Goal: Task Accomplishment & Management: Manage account settings

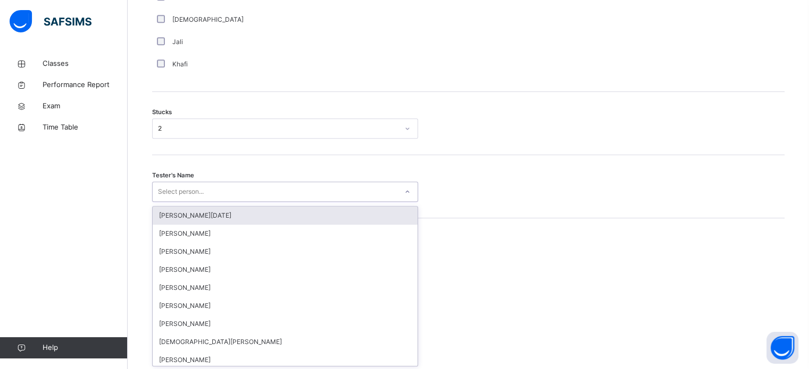
scroll to position [847, 0]
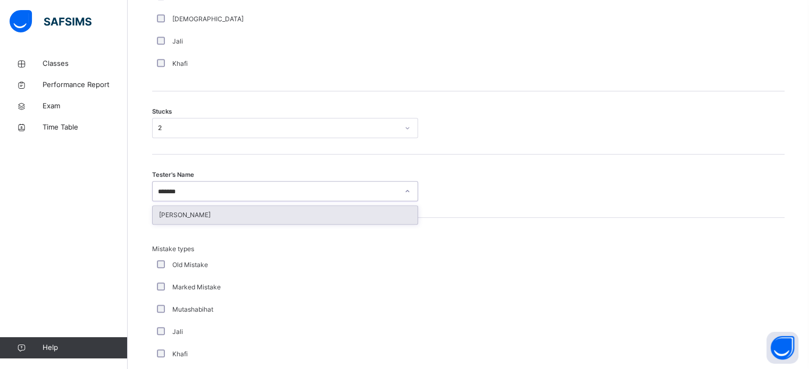
type input "********"
click at [206, 222] on div "[PERSON_NAME]" at bounding box center [285, 215] width 265 height 18
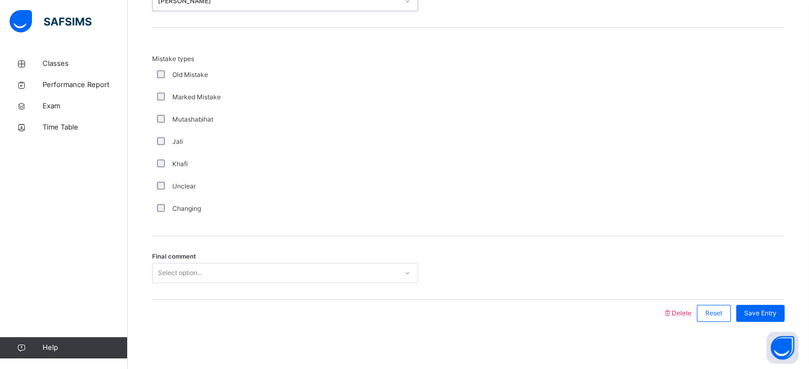
scroll to position [1042, 0]
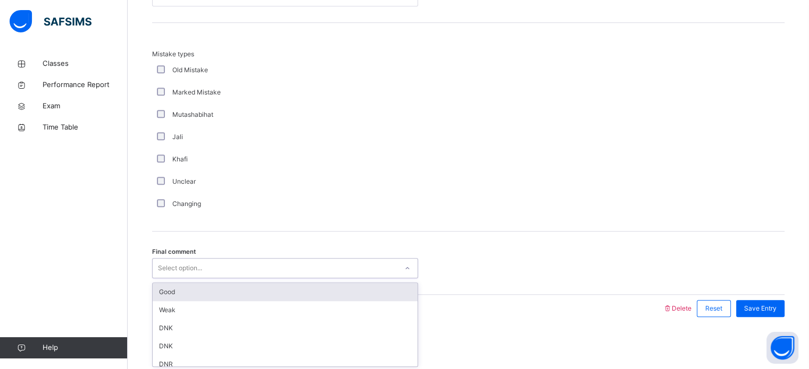
click at [200, 270] on div "Select option..." at bounding box center [180, 268] width 44 height 20
click at [169, 293] on div "Good" at bounding box center [285, 292] width 265 height 18
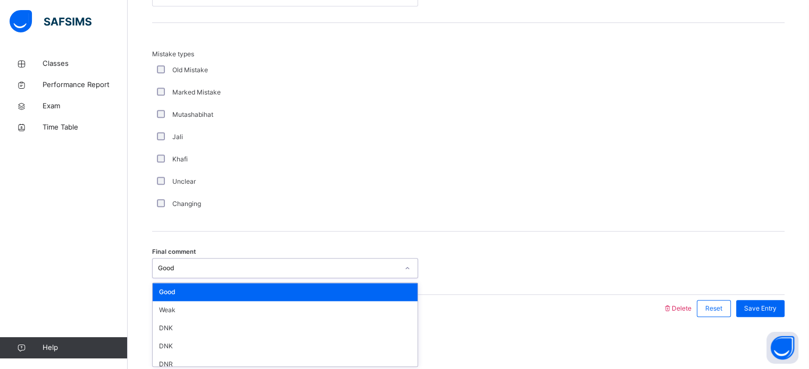
click at [367, 270] on div "Good" at bounding box center [278, 269] width 240 height 10
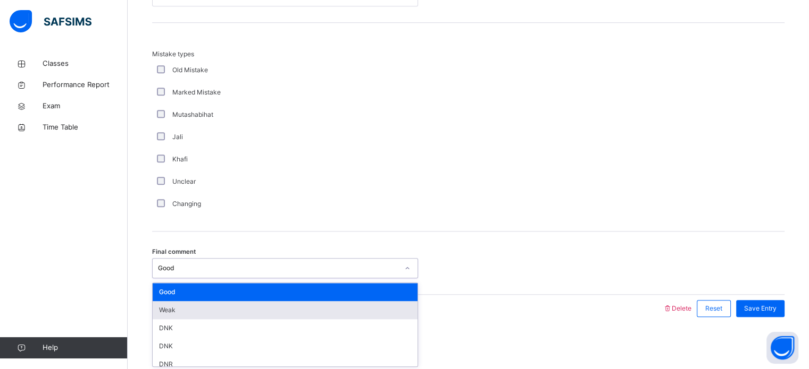
click at [275, 311] on div "Weak" at bounding box center [285, 310] width 265 height 18
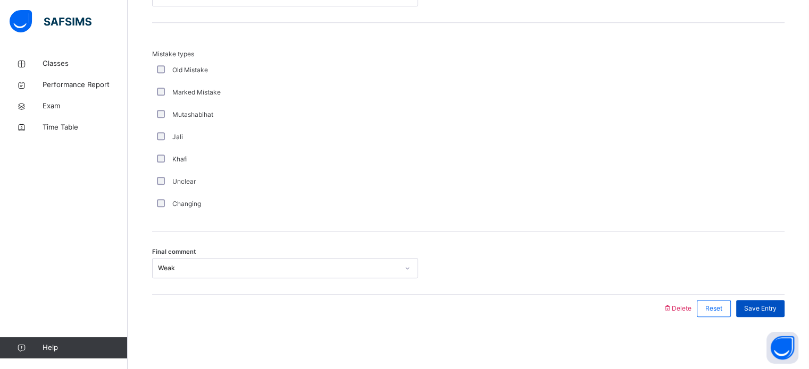
click at [748, 301] on div "Save Entry" at bounding box center [760, 308] width 48 height 17
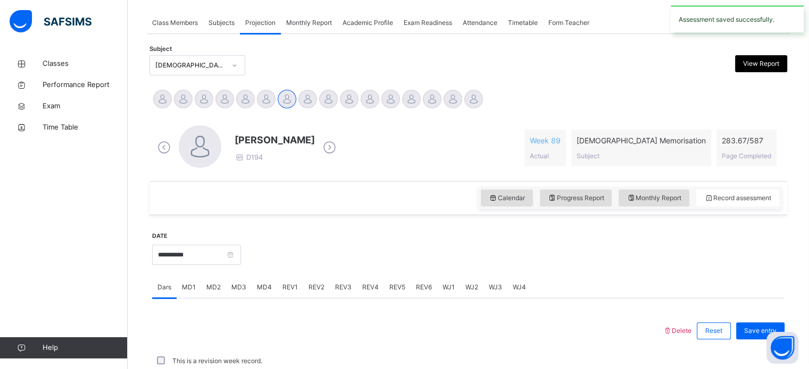
scroll to position [428, 0]
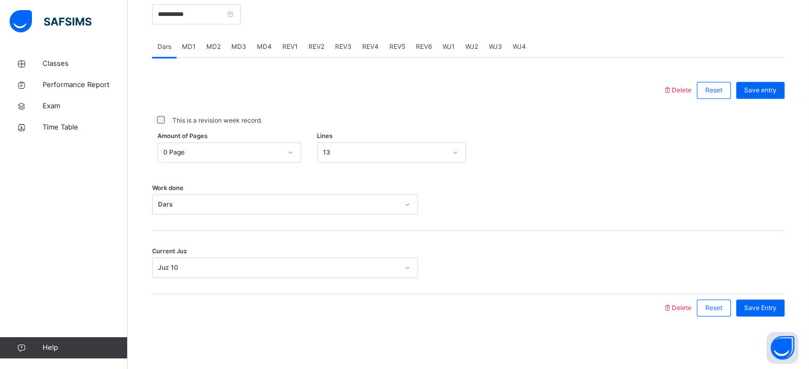
drag, startPoint x: 292, startPoint y: 45, endPoint x: 306, endPoint y: 51, distance: 15.7
click at [291, 45] on span "REV1" at bounding box center [289, 47] width 15 height 10
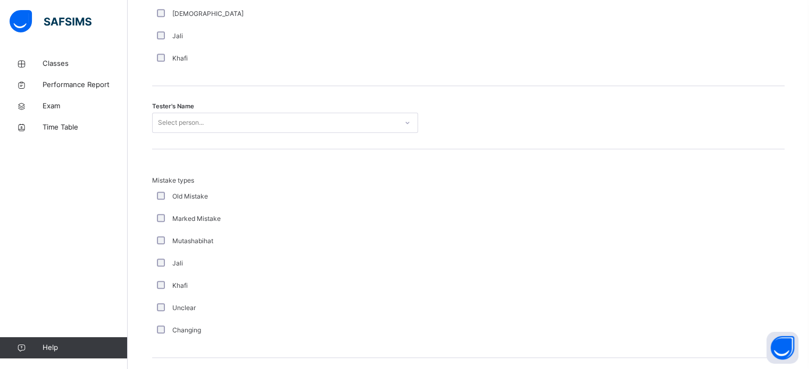
click at [306, 119] on div "Select person..." at bounding box center [275, 123] width 245 height 16
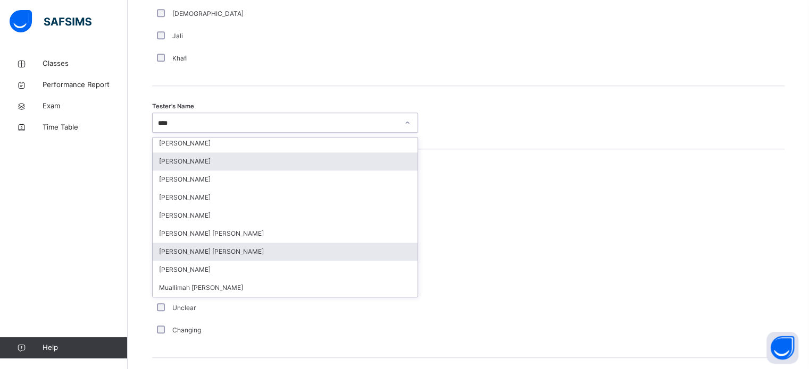
scroll to position [0, 0]
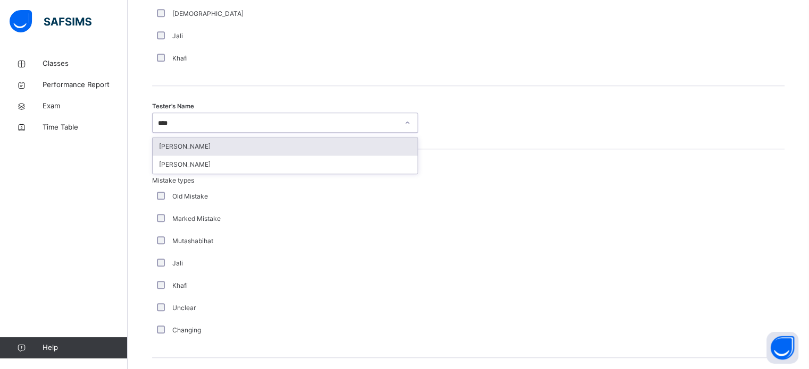
type input "*****"
click at [285, 144] on div "[PERSON_NAME]" at bounding box center [285, 147] width 265 height 18
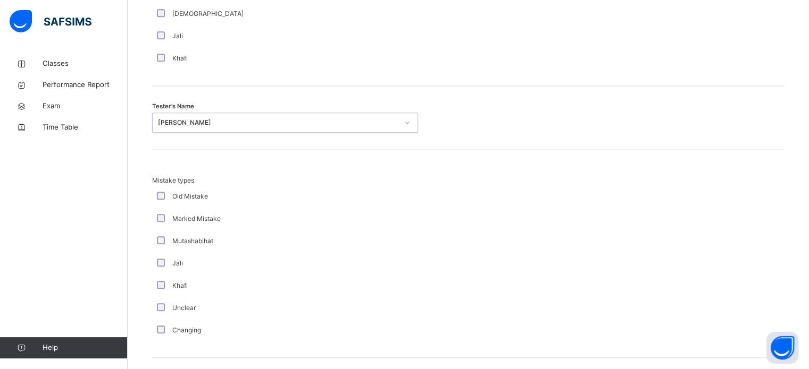
scroll to position [1169, 0]
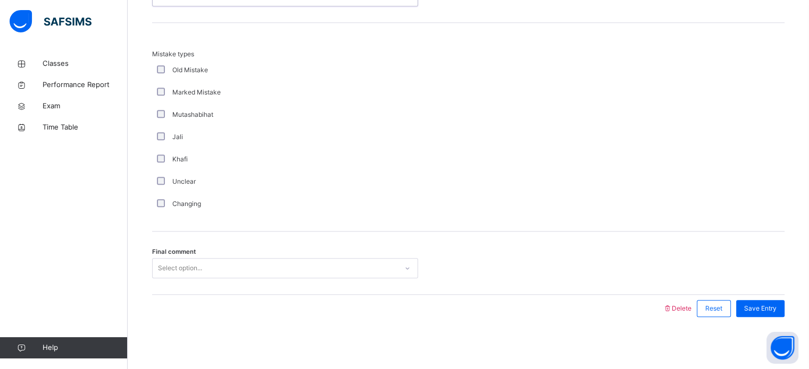
click at [185, 266] on div "Select option..." at bounding box center [180, 268] width 44 height 20
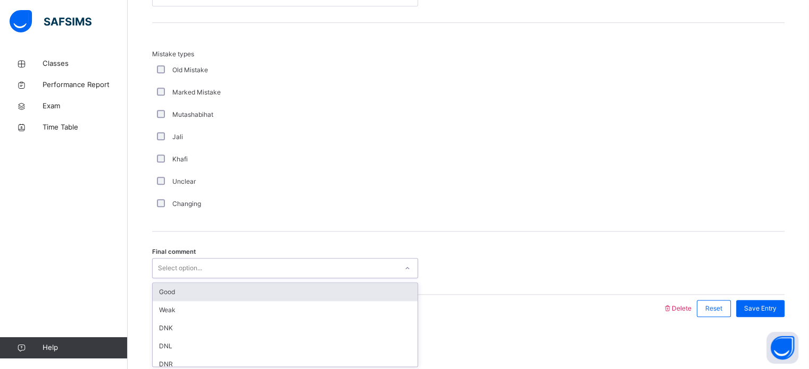
drag, startPoint x: 178, startPoint y: 299, endPoint x: 177, endPoint y: 294, distance: 5.3
click at [177, 294] on div "Good" at bounding box center [285, 292] width 265 height 18
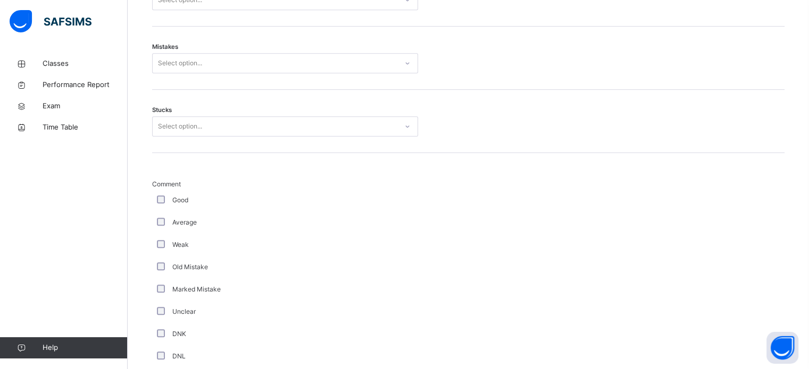
scroll to position [630, 0]
drag, startPoint x: 313, startPoint y: 104, endPoint x: 307, endPoint y: 123, distance: 19.5
click at [313, 110] on div "Stucks Select option..." at bounding box center [468, 123] width 632 height 63
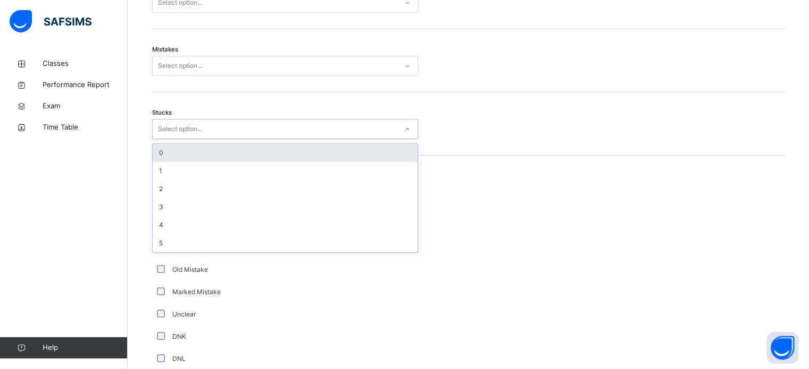
click at [305, 124] on div "Select option..." at bounding box center [275, 129] width 245 height 16
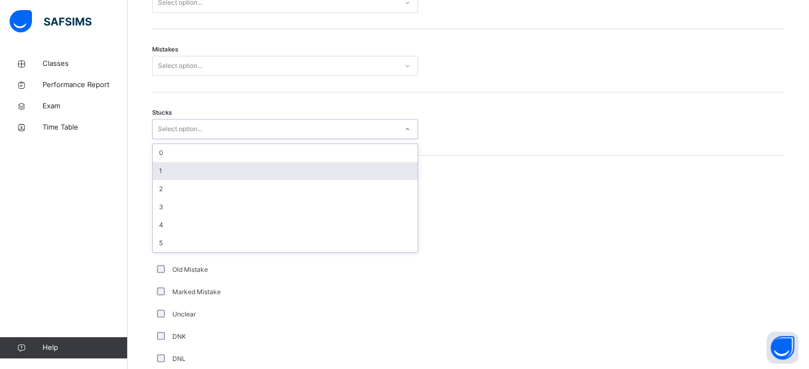
click at [175, 167] on div "1" at bounding box center [285, 171] width 265 height 18
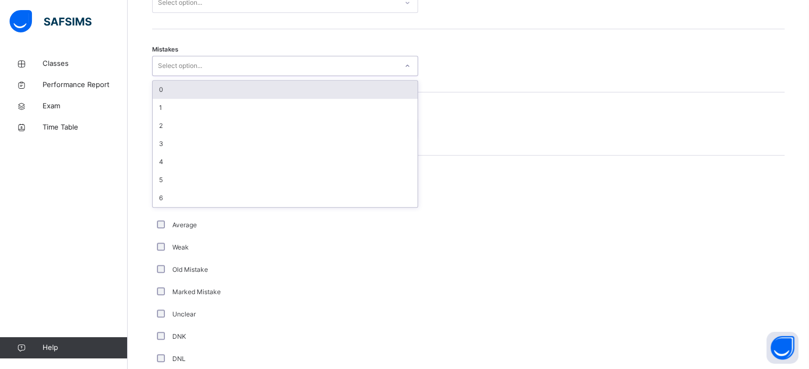
click at [194, 57] on div "Select option..." at bounding box center [180, 66] width 44 height 20
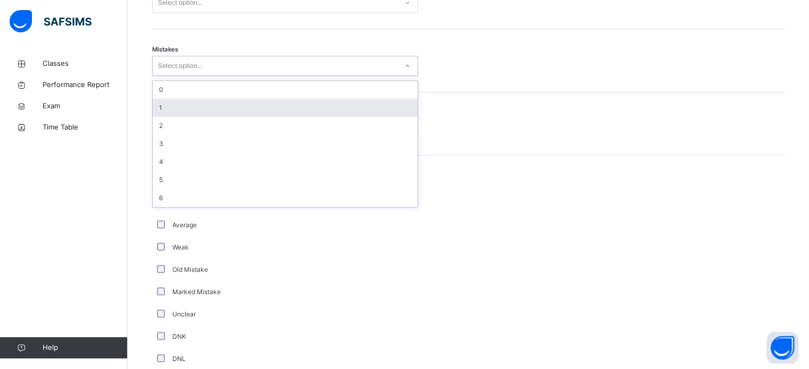
click at [183, 105] on div "1" at bounding box center [285, 108] width 265 height 18
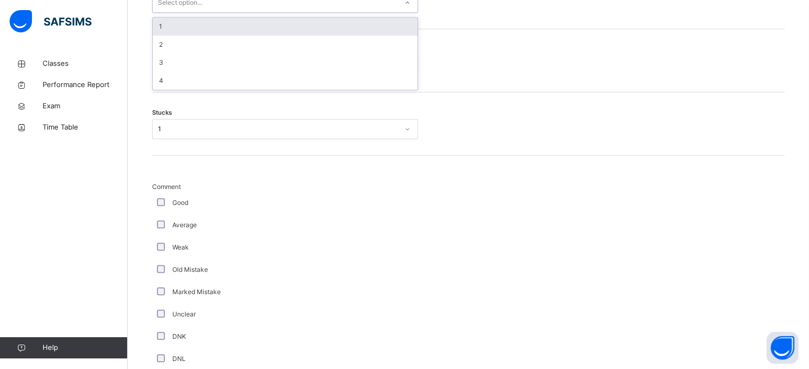
click at [240, 4] on div "Select option..." at bounding box center [275, 3] width 245 height 16
drag, startPoint x: 240, startPoint y: 4, endPoint x: 239, endPoint y: 10, distance: 5.6
click at [240, 5] on div "Select option..." at bounding box center [275, 5] width 245 height 16
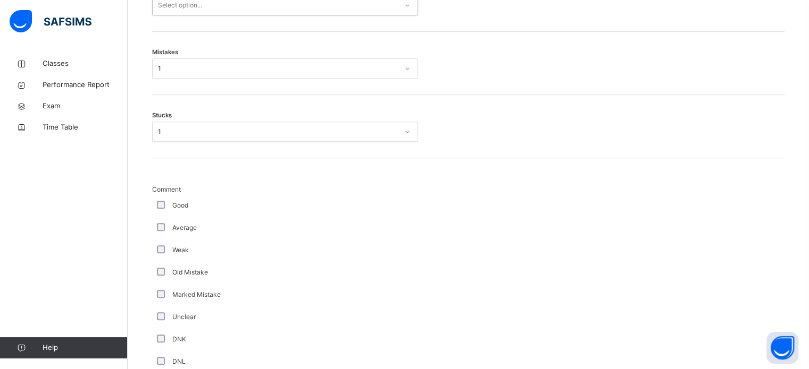
click at [257, 9] on div "Select option..." at bounding box center [275, 5] width 245 height 16
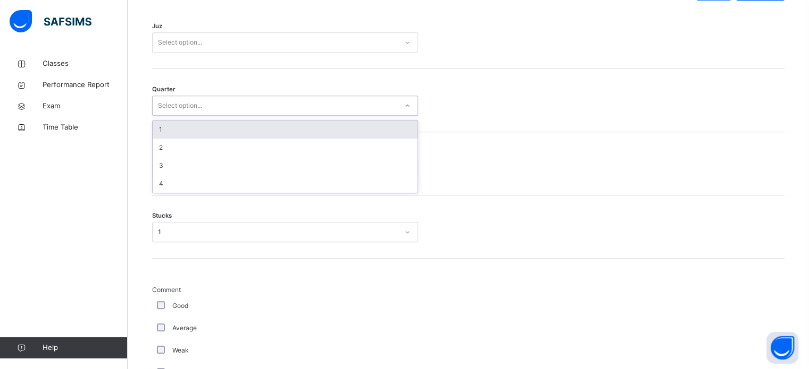
scroll to position [500, 0]
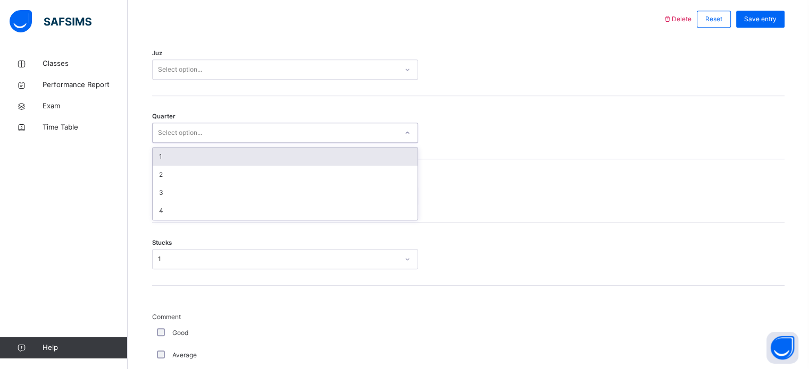
click at [204, 152] on div "1" at bounding box center [285, 157] width 265 height 18
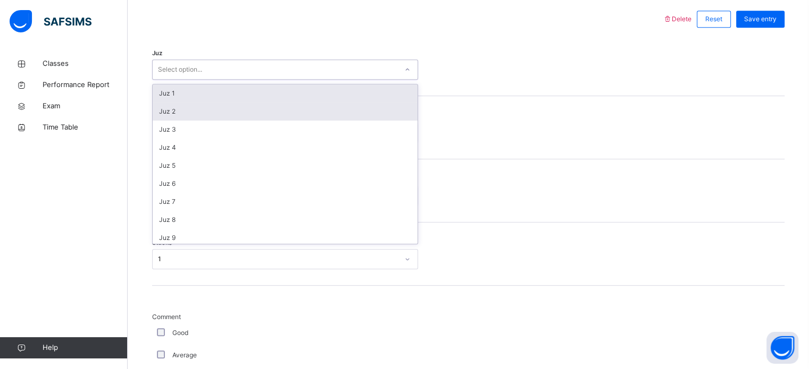
drag, startPoint x: 221, startPoint y: 63, endPoint x: 202, endPoint y: 113, distance: 53.5
click at [220, 63] on div "Select option..." at bounding box center [275, 70] width 245 height 16
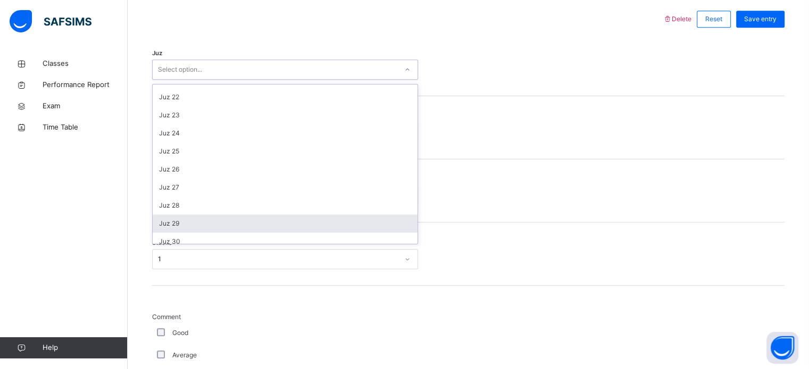
scroll to position [376, 0]
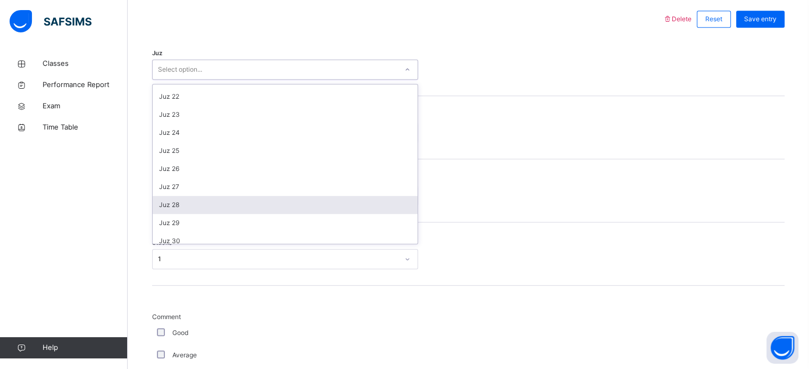
click at [184, 209] on div "Juz 28" at bounding box center [285, 205] width 265 height 18
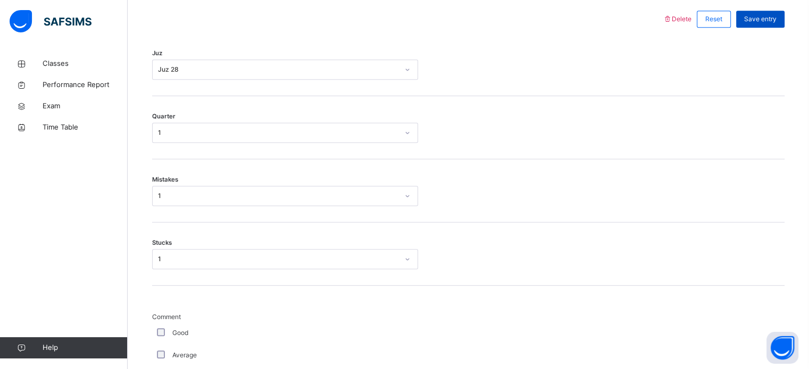
click at [753, 21] on span "Save entry" at bounding box center [760, 19] width 32 height 10
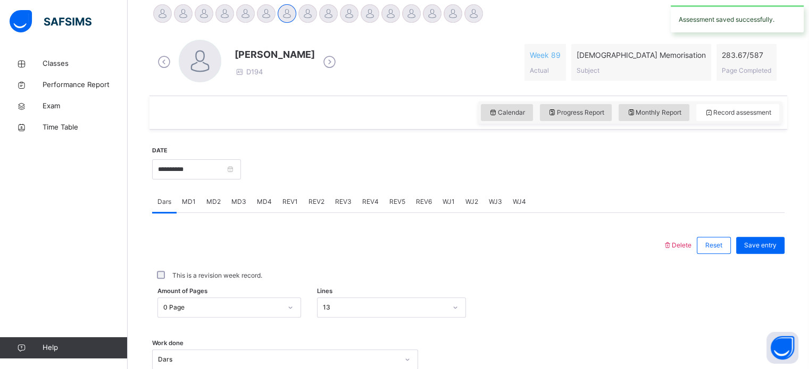
scroll to position [257, 0]
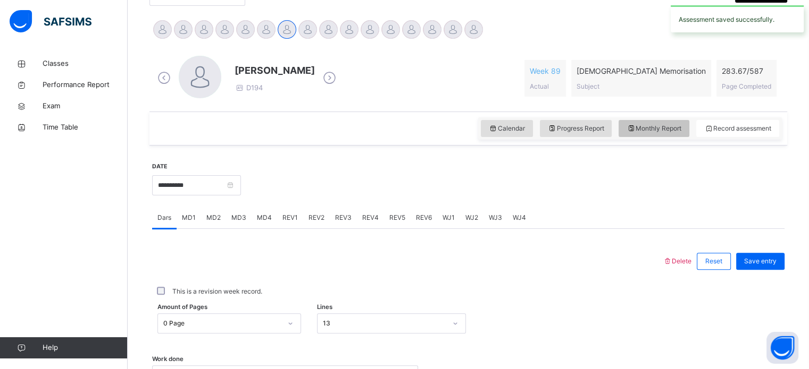
click at [661, 125] on span "Monthly Report" at bounding box center [653, 129] width 55 height 10
select select "****"
select select "*"
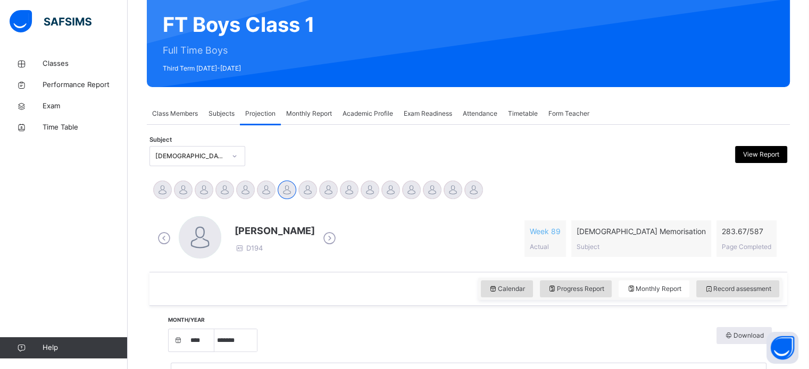
scroll to position [79, 0]
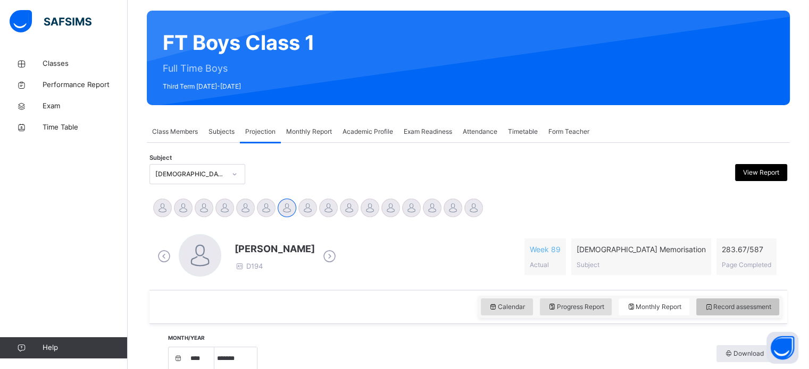
click at [731, 304] on span "Record assessment" at bounding box center [737, 307] width 67 height 10
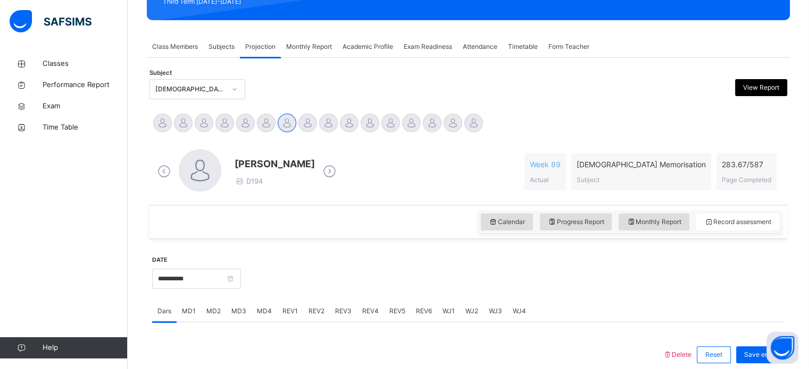
scroll to position [165, 0]
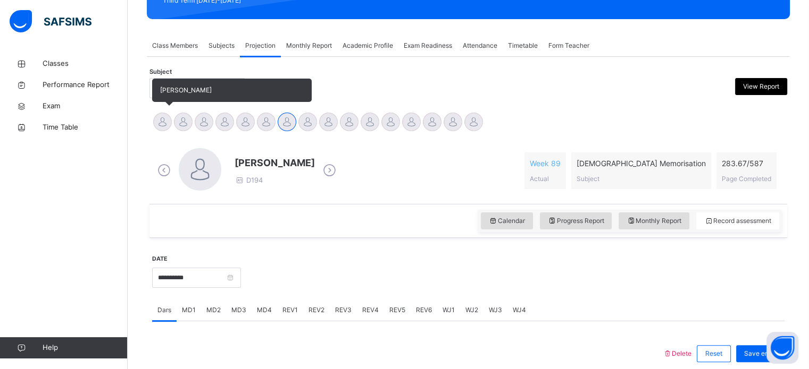
click at [161, 121] on div at bounding box center [162, 122] width 19 height 19
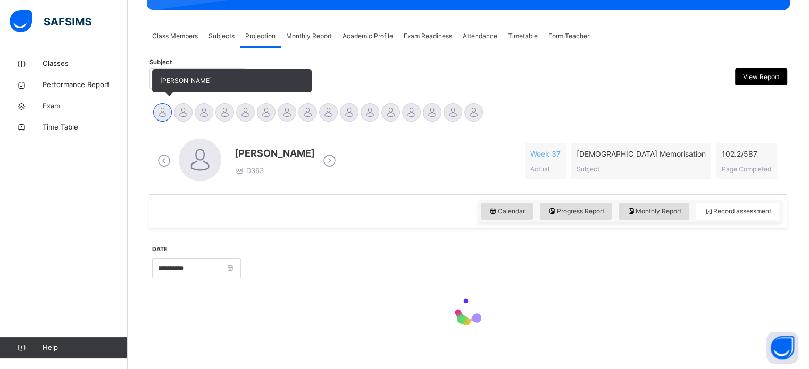
scroll to position [188, 0]
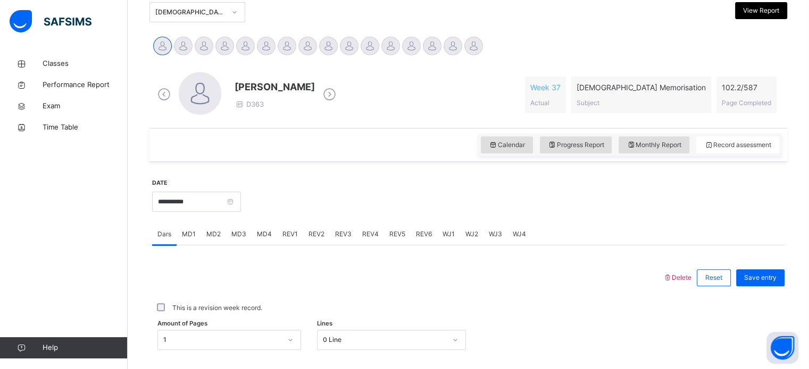
click at [268, 242] on div "MD4" at bounding box center [264, 234] width 26 height 21
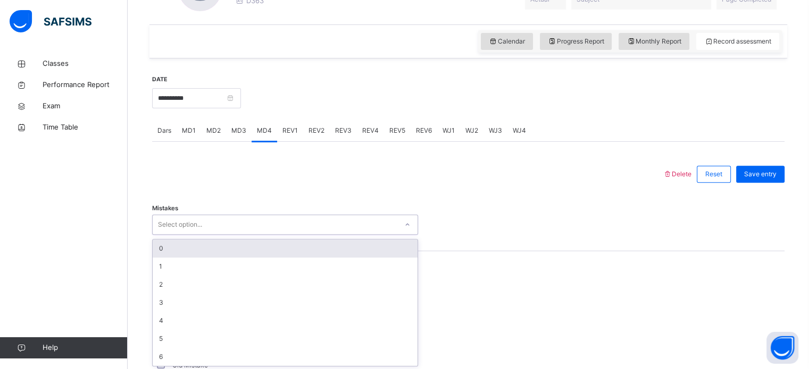
scroll to position [346, 0]
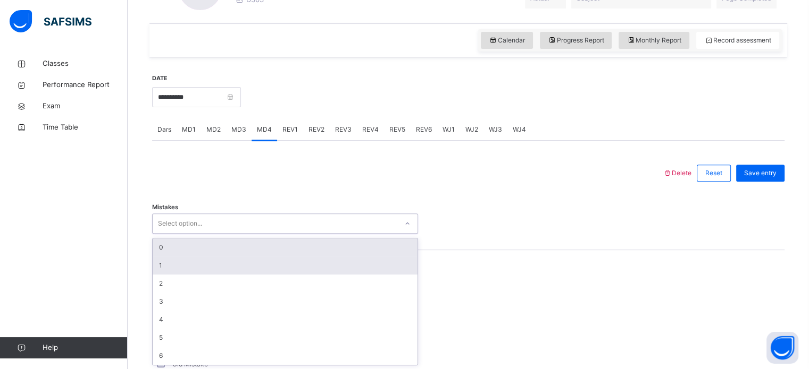
click at [166, 270] on div "1" at bounding box center [285, 266] width 265 height 18
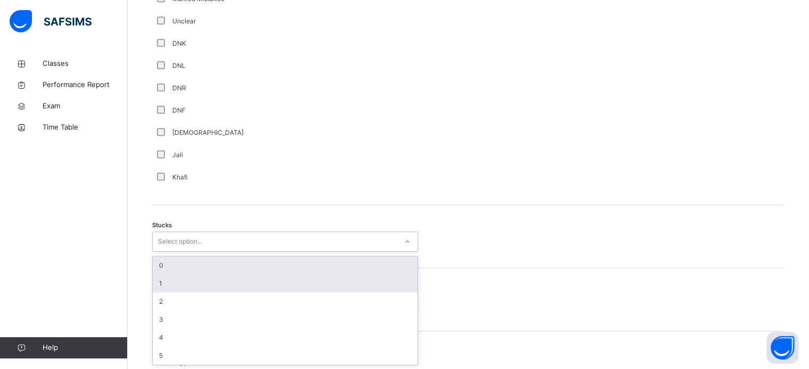
click at [162, 275] on div "1" at bounding box center [285, 284] width 265 height 18
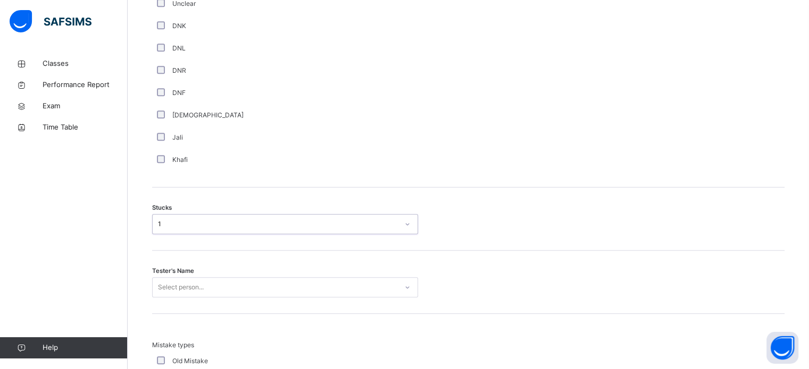
scroll to position [758, 0]
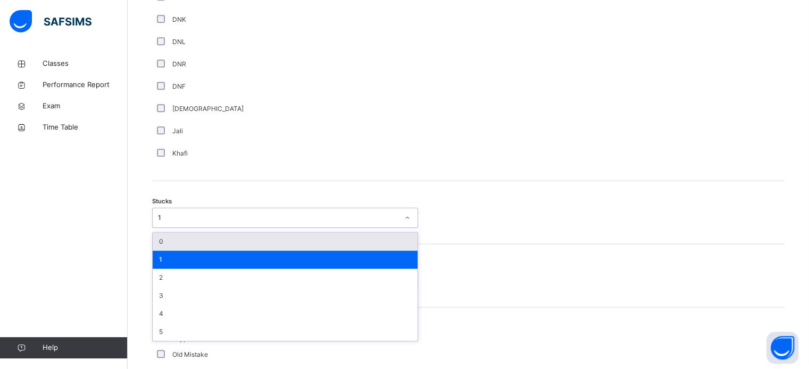
click at [165, 247] on div "0" at bounding box center [285, 242] width 265 height 18
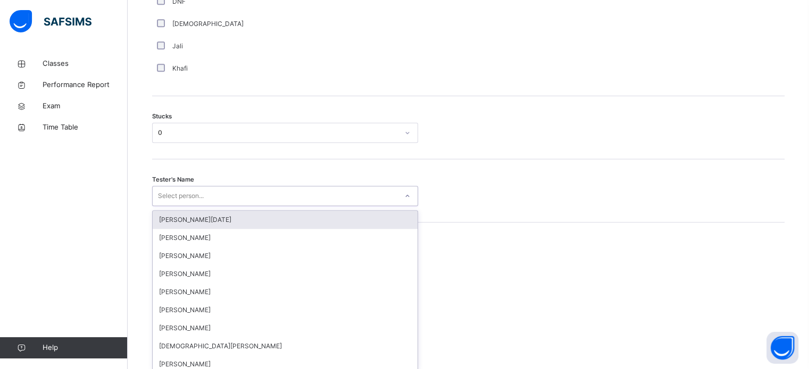
scroll to position [847, 0]
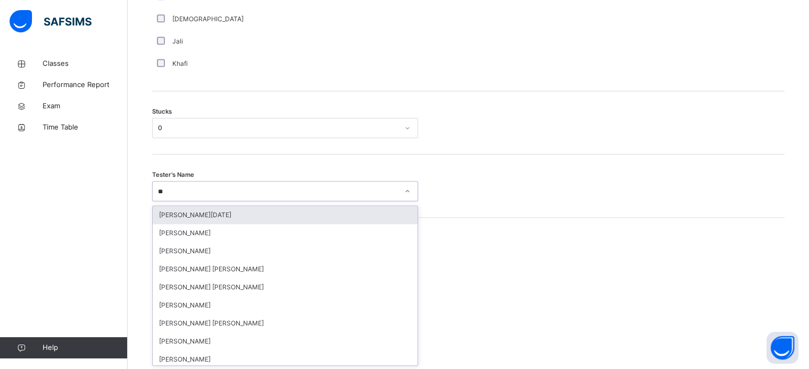
type input "***"
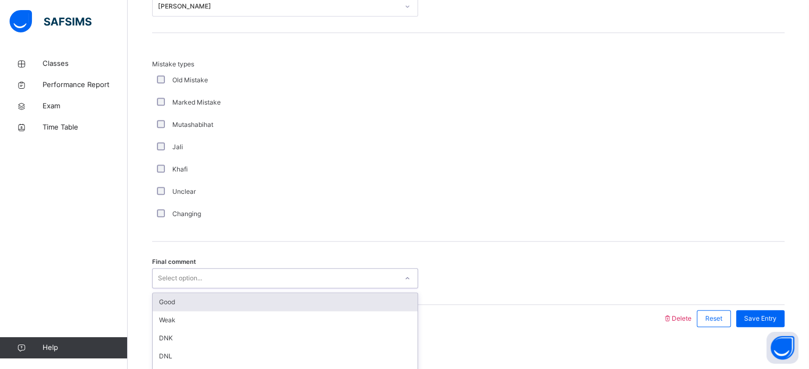
scroll to position [1042, 0]
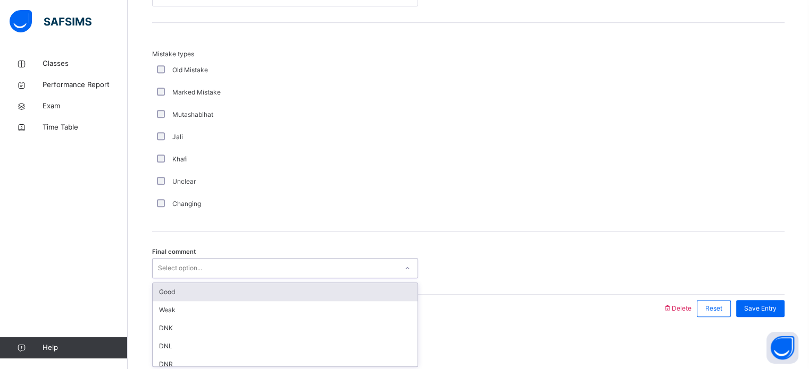
click at [168, 287] on div "Good" at bounding box center [285, 292] width 265 height 18
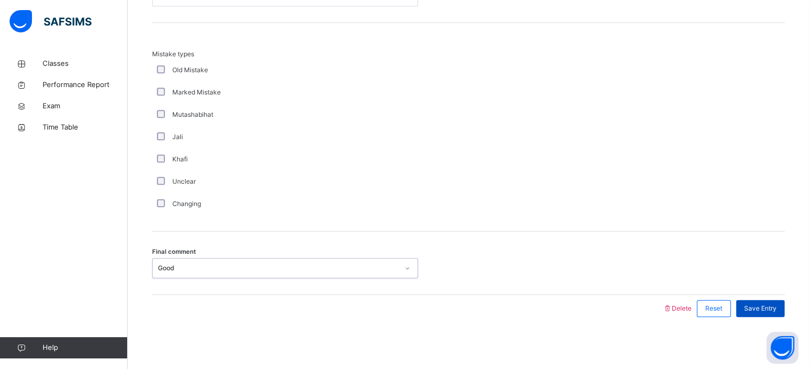
click at [772, 310] on span "Save Entry" at bounding box center [760, 309] width 32 height 10
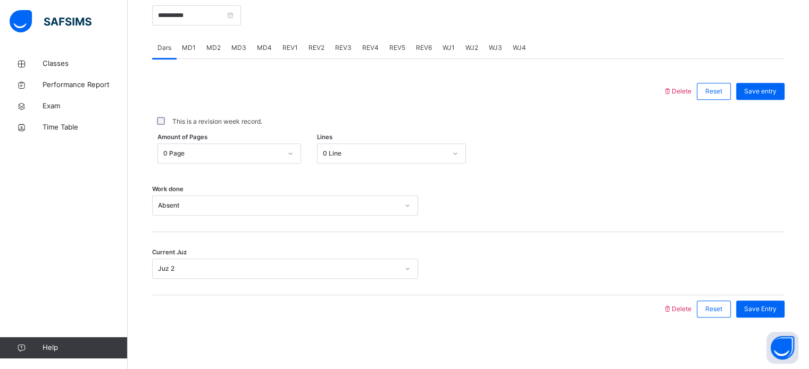
click at [473, 95] on div at bounding box center [407, 92] width 500 height 28
click at [287, 61] on div "Delete Reset Save entry This is a revision week record. Amount of Pages 0 Page …" at bounding box center [468, 190] width 632 height 264
click at [284, 58] on div "Delete Reset Save entry This is a revision week record. Amount of Pages 0 Page …" at bounding box center [468, 190] width 632 height 264
click at [295, 51] on div "REV1" at bounding box center [290, 46] width 26 height 21
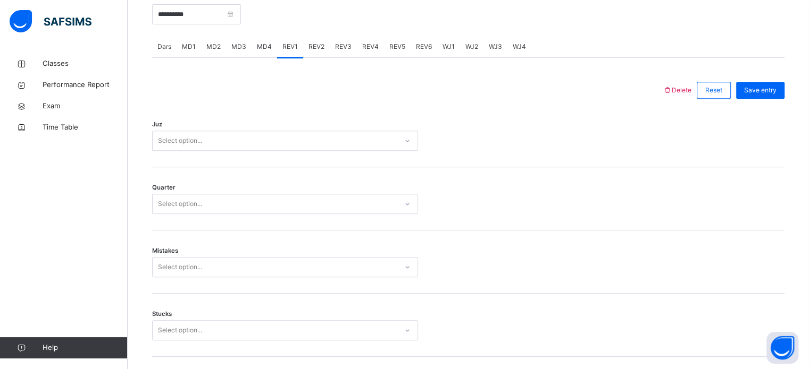
click at [312, 50] on span "REV2" at bounding box center [316, 47] width 16 height 10
click at [336, 46] on span "REV3" at bounding box center [343, 47] width 16 height 10
click at [240, 13] on input "**********" at bounding box center [196, 14] width 89 height 20
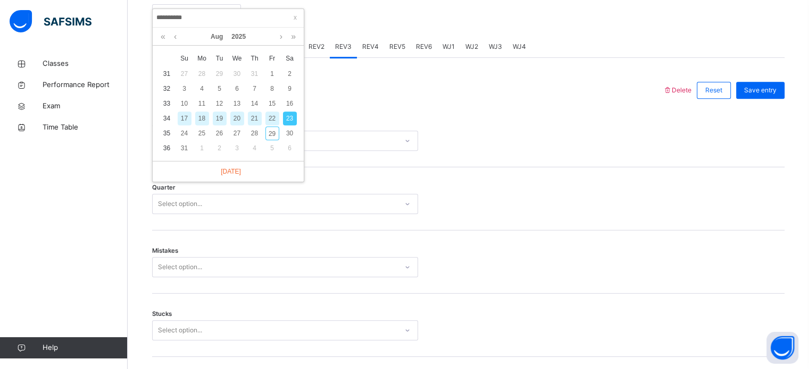
drag, startPoint x: 270, startPoint y: 137, endPoint x: 284, endPoint y: 141, distance: 15.5
click at [270, 137] on div "29" at bounding box center [272, 134] width 14 height 14
type input "**********"
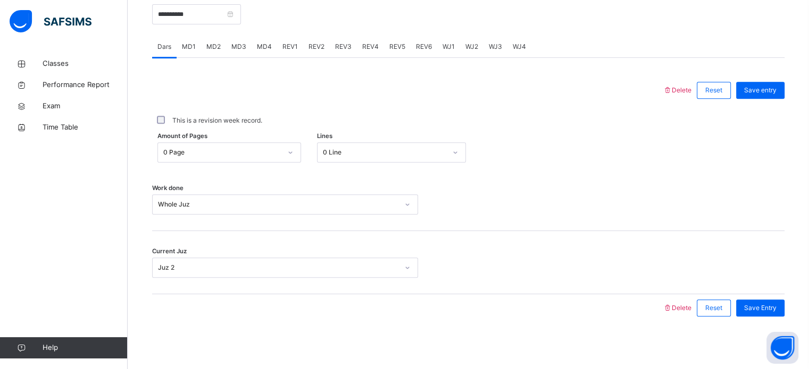
click at [263, 43] on span "MD4" at bounding box center [264, 47] width 15 height 10
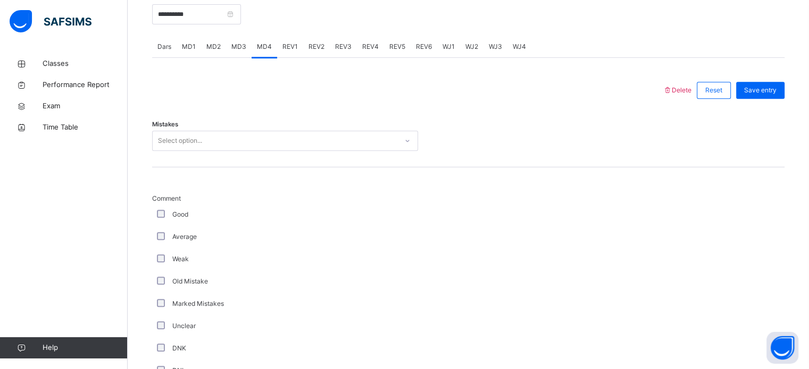
click at [279, 49] on div "REV1" at bounding box center [290, 46] width 26 height 21
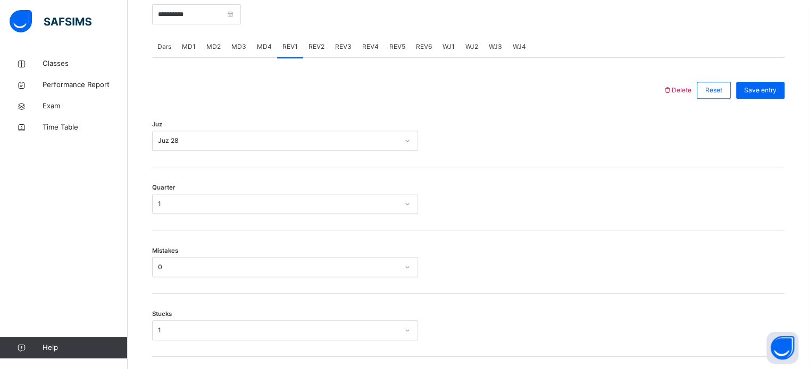
click at [311, 52] on div "REV2" at bounding box center [316, 46] width 27 height 21
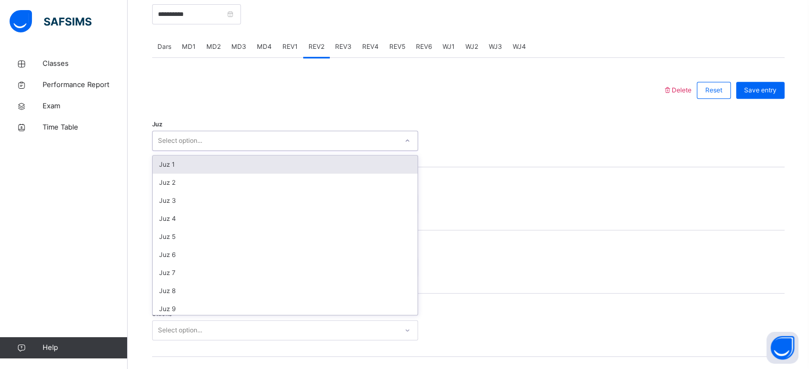
drag, startPoint x: 239, startPoint y: 138, endPoint x: 222, endPoint y: 146, distance: 18.5
click at [238, 138] on div "Select option..." at bounding box center [275, 141] width 245 height 16
click at [178, 165] on div "Juz 1" at bounding box center [285, 165] width 265 height 18
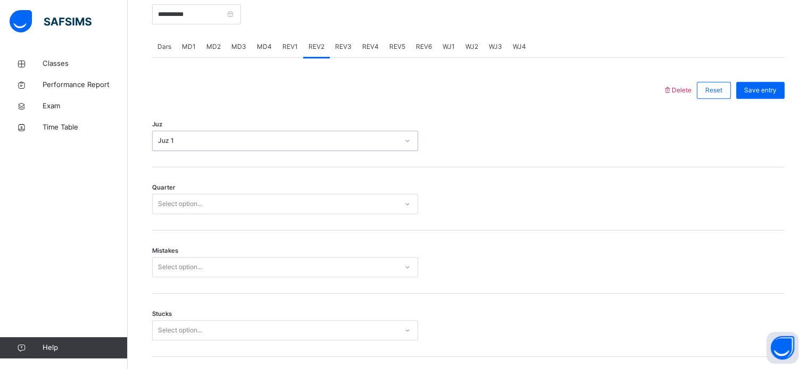
click at [131, 204] on div "Back / FT Boys Class 1 FT Boys Class 1 Full Time Boys Third Term 2024-2025 Clas…" at bounding box center [468, 368] width 681 height 1486
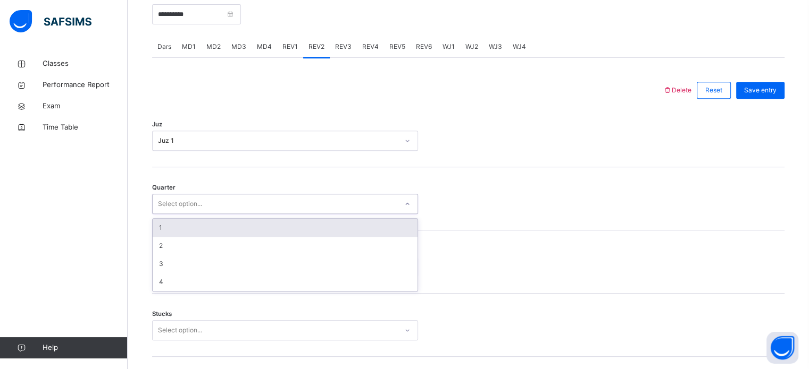
drag, startPoint x: 163, startPoint y: 205, endPoint x: 173, endPoint y: 235, distance: 31.3
click at [165, 205] on div "Select option..." at bounding box center [180, 204] width 44 height 20
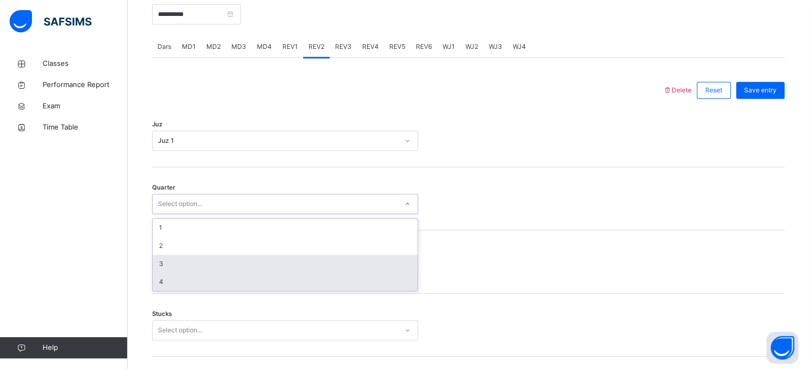
click at [166, 283] on div "4" at bounding box center [285, 282] width 265 height 18
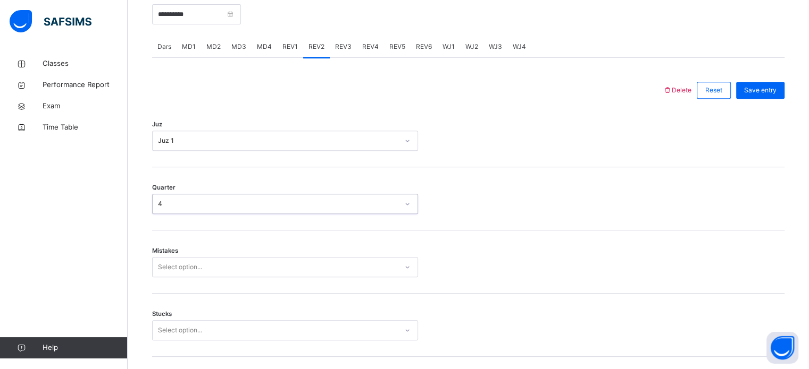
click at [167, 279] on div "Mistakes Select option..." at bounding box center [468, 262] width 632 height 63
click at [168, 277] on div "Mistakes Select option..." at bounding box center [468, 262] width 632 height 63
click at [175, 271] on div "Select option..." at bounding box center [285, 267] width 266 height 20
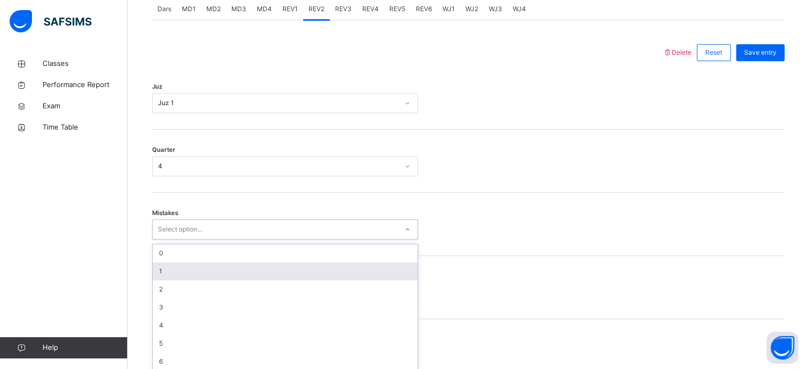
scroll to position [472, 0]
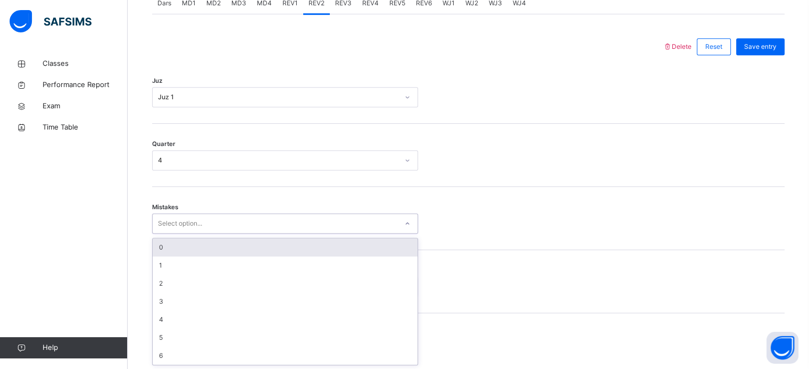
click at [170, 242] on div "0" at bounding box center [285, 248] width 265 height 18
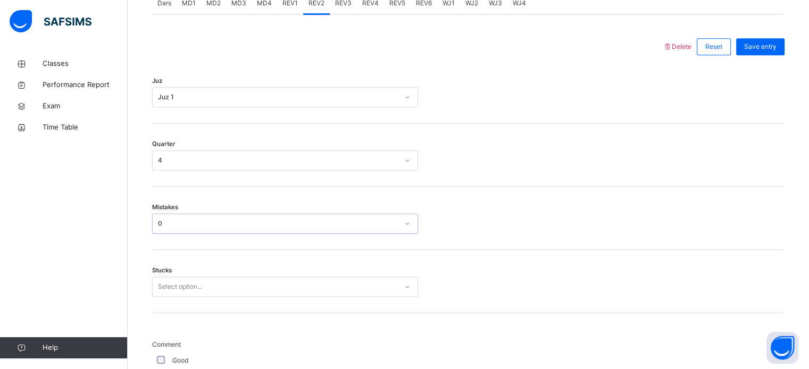
click at [168, 282] on div "Select option..." at bounding box center [285, 287] width 266 height 20
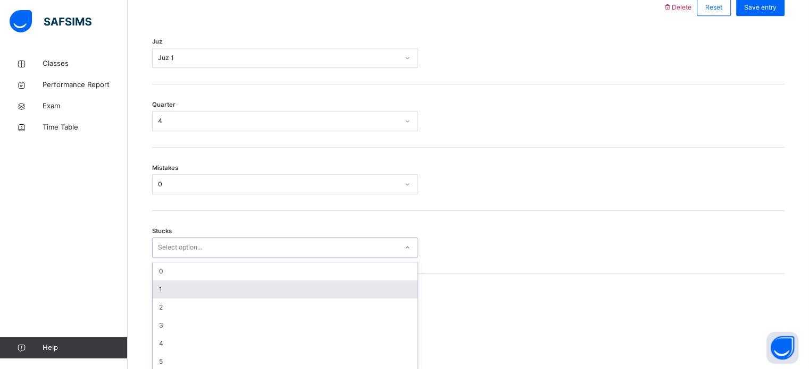
scroll to position [517, 0]
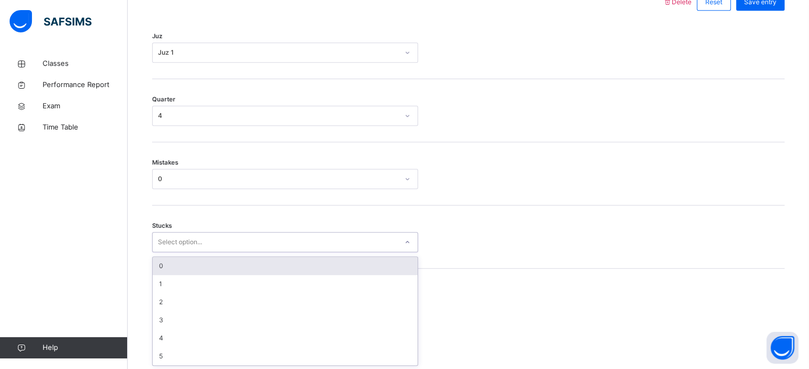
drag, startPoint x: 162, startPoint y: 259, endPoint x: 161, endPoint y: 284, distance: 25.0
click at [162, 260] on div "0" at bounding box center [285, 266] width 265 height 18
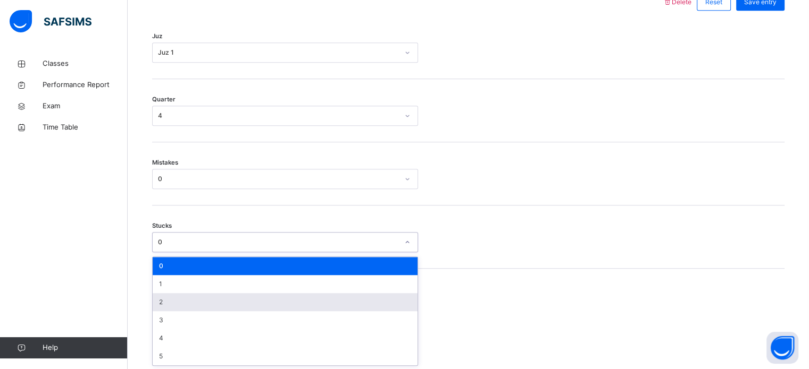
click at [618, 239] on div "Stucks option 0, selected. option 2 focused, 3 of 6. 6 results available. Use U…" at bounding box center [468, 242] width 632 height 20
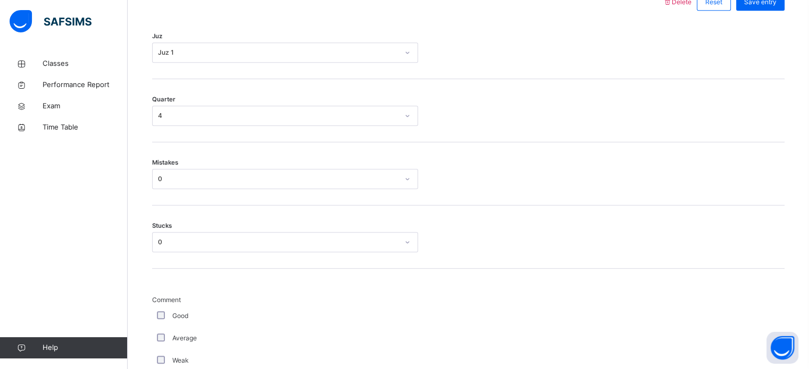
click at [618, 239] on div "Stucks 0" at bounding box center [468, 242] width 632 height 20
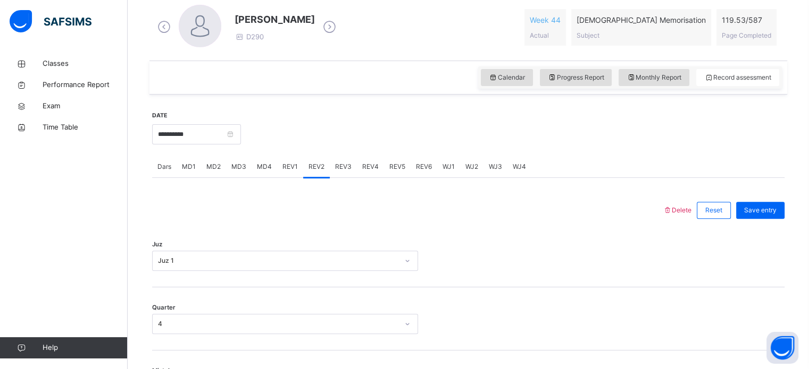
scroll to position [176, 0]
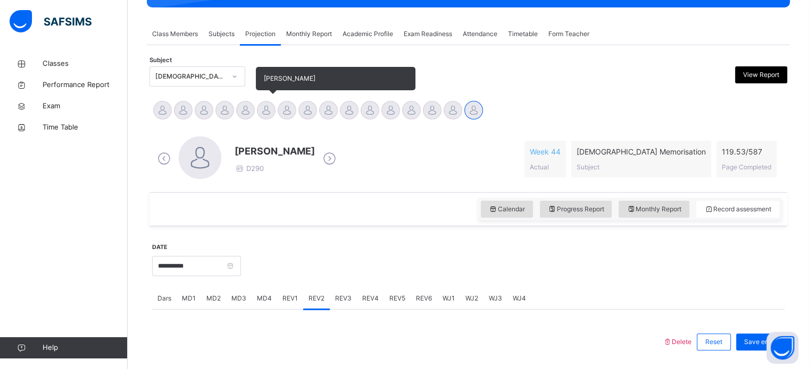
click at [268, 116] on div at bounding box center [266, 110] width 19 height 19
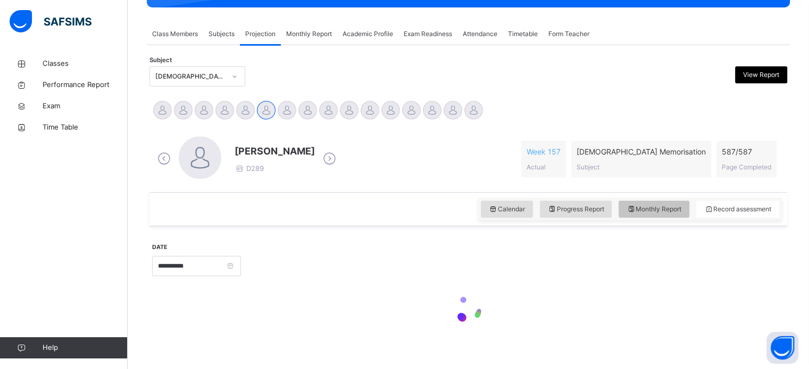
click at [669, 209] on span "Monthly Report" at bounding box center [653, 210] width 55 height 10
select select "****"
select select "*"
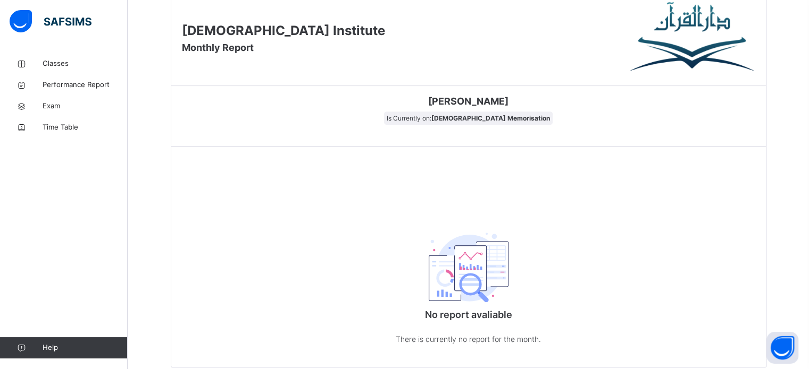
scroll to position [521, 0]
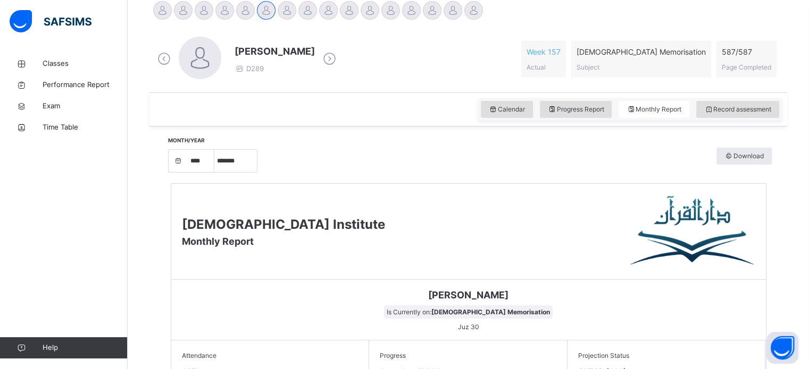
click at [215, 265] on div "Darul Quran Institute Monthly Report" at bounding box center [468, 232] width 594 height 96
click at [490, 22] on div "Abdibaasit Hussein Abdul Raheem Durani Abdul Rahman Ashna Abdurrahman Ahmad Ali…" at bounding box center [468, 11] width 632 height 23
click at [470, 11] on div at bounding box center [473, 10] width 19 height 19
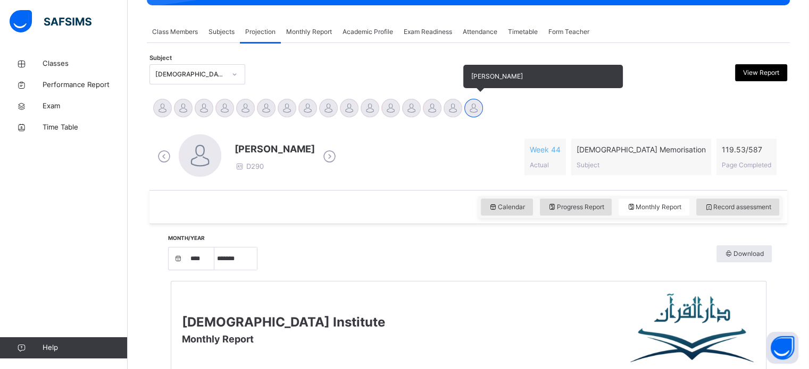
scroll to position [178, 0]
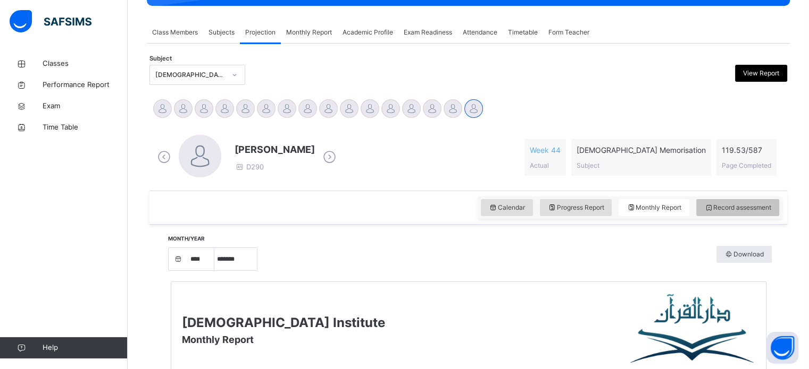
click at [738, 202] on div "Record assessment" at bounding box center [737, 207] width 83 height 17
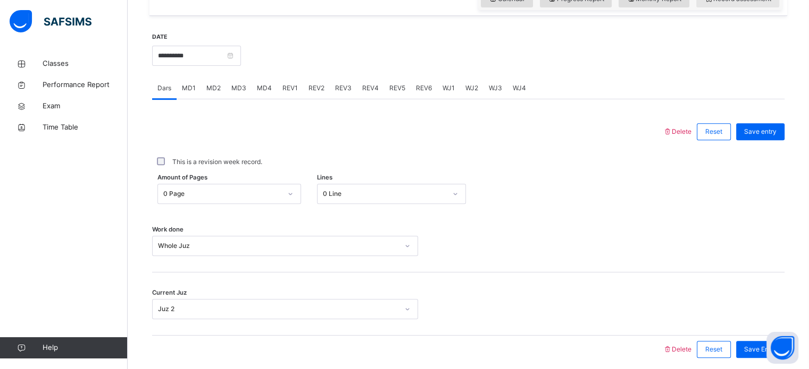
scroll to position [412, 0]
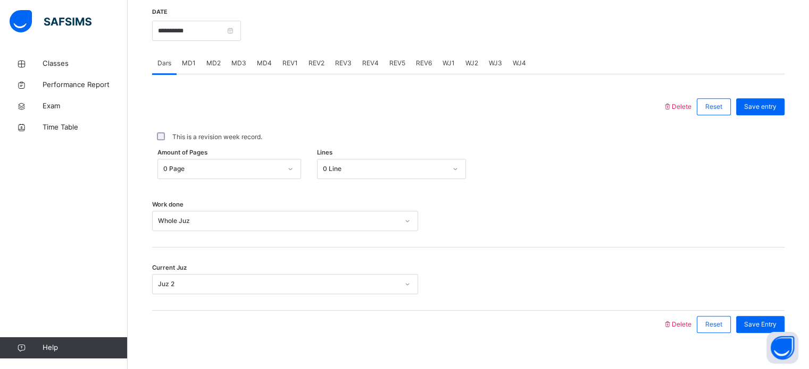
click at [291, 64] on span "REV1" at bounding box center [289, 63] width 15 height 10
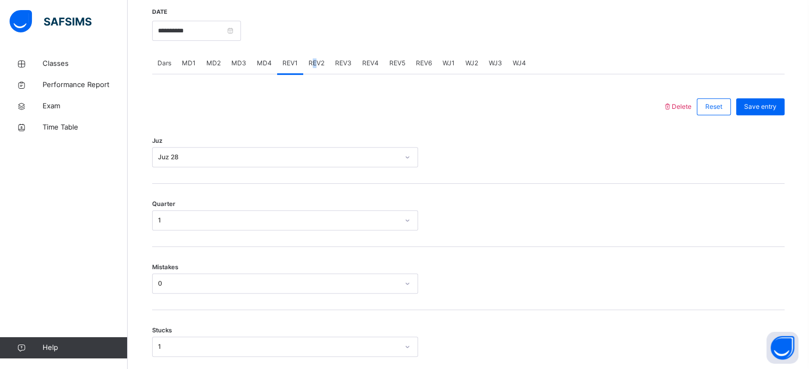
click at [314, 70] on div "REV2" at bounding box center [316, 63] width 27 height 21
drag, startPoint x: 287, startPoint y: 132, endPoint x: 264, endPoint y: 143, distance: 25.4
click at [280, 134] on div "Juz Select option..." at bounding box center [468, 152] width 632 height 63
click at [211, 167] on div "Juz Select option..." at bounding box center [468, 152] width 632 height 63
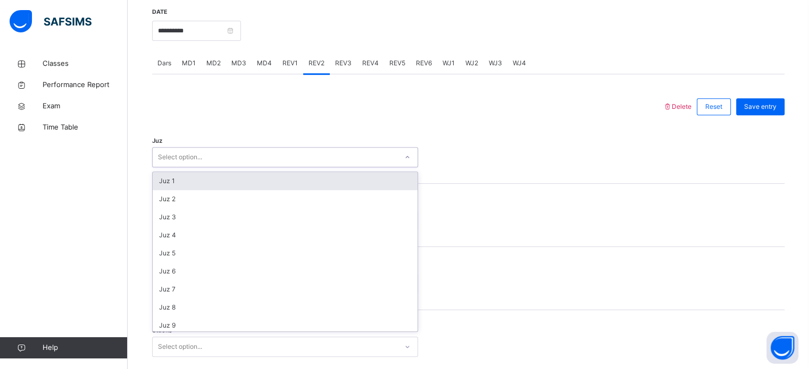
drag, startPoint x: 175, startPoint y: 178, endPoint x: 172, endPoint y: 199, distance: 21.5
click at [175, 179] on div "Juz 1" at bounding box center [285, 181] width 265 height 18
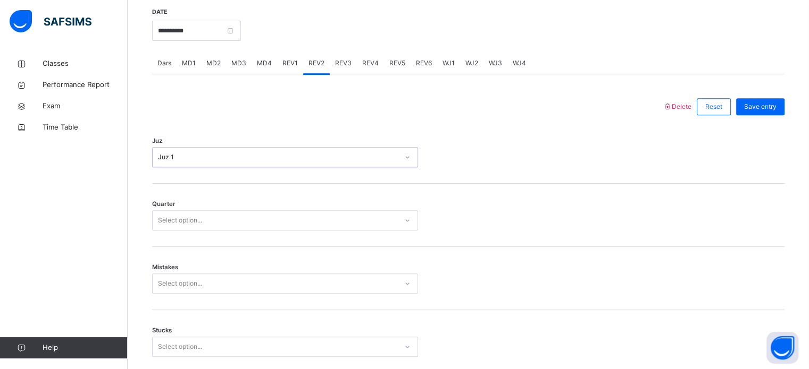
click at [180, 212] on div "Select option..." at bounding box center [285, 221] width 266 height 20
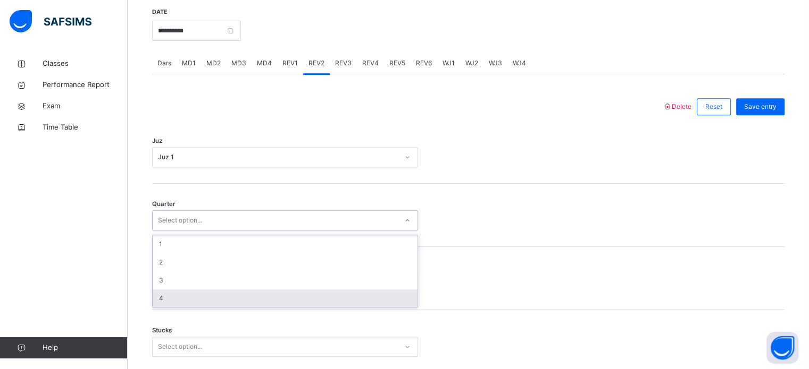
click at [183, 299] on div "4" at bounding box center [285, 299] width 265 height 18
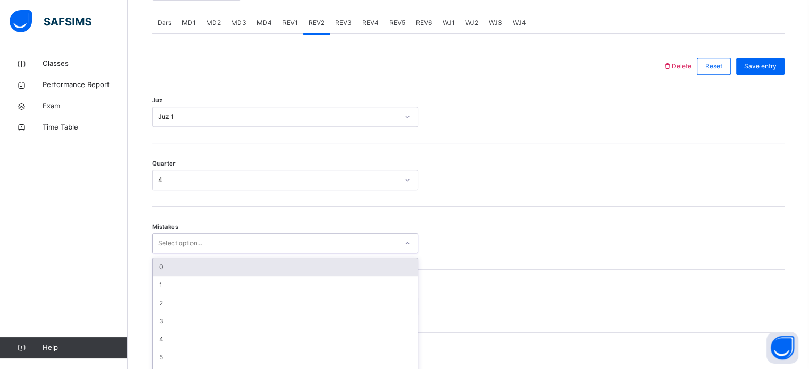
click at [180, 254] on div "option 0 focused, 1 of 7. 7 results available. Use Up and Down to choose option…" at bounding box center [285, 243] width 266 height 20
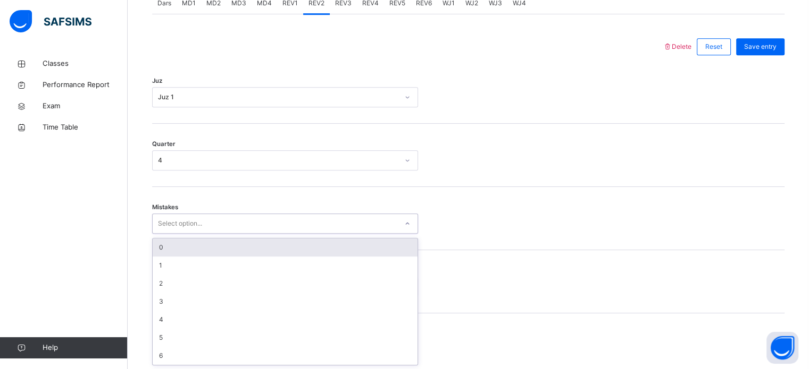
drag, startPoint x: 168, startPoint y: 248, endPoint x: 166, endPoint y: 261, distance: 12.9
click at [167, 250] on div "0" at bounding box center [285, 248] width 265 height 18
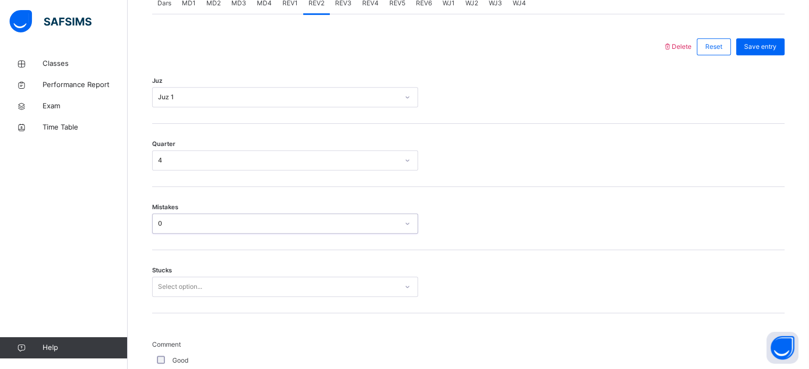
click at [166, 276] on div "Stucks Select option..." at bounding box center [468, 281] width 632 height 63
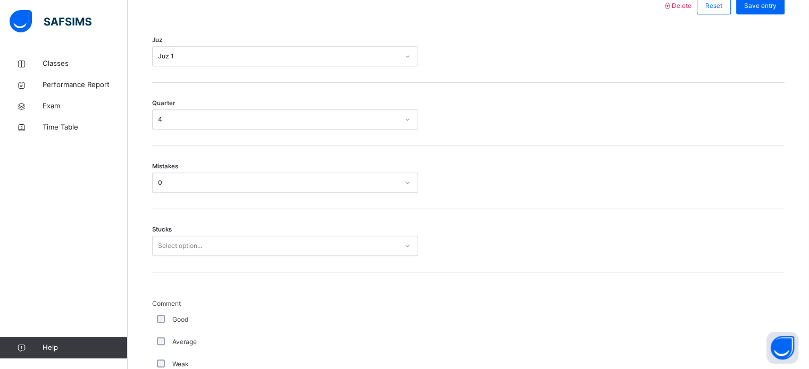
click at [166, 256] on div "Select option..." at bounding box center [285, 246] width 266 height 20
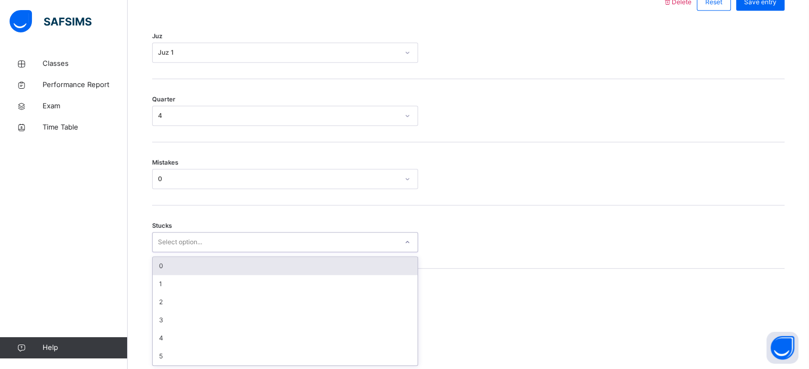
click at [168, 264] on div "0" at bounding box center [285, 266] width 265 height 18
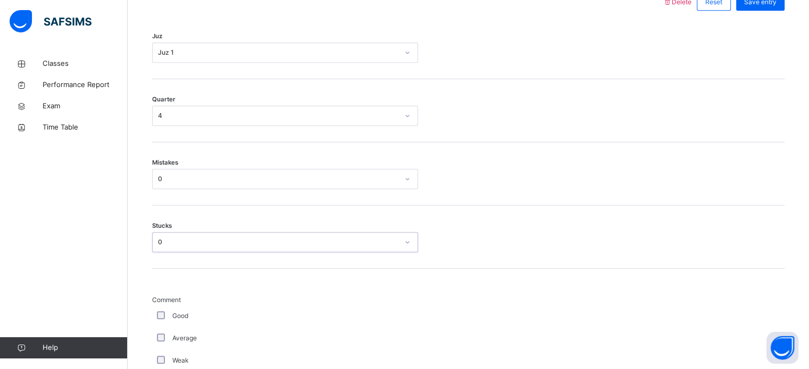
click at [168, 264] on div "Stucks option 0, selected. 0 results available. Select is focused ,type to refi…" at bounding box center [468, 237] width 632 height 63
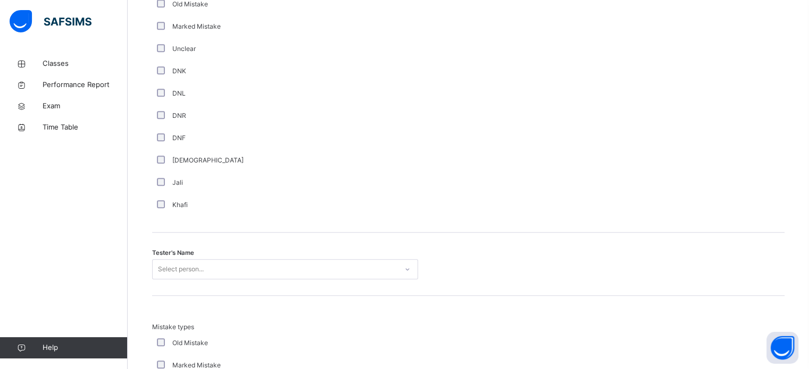
scroll to position [985, 0]
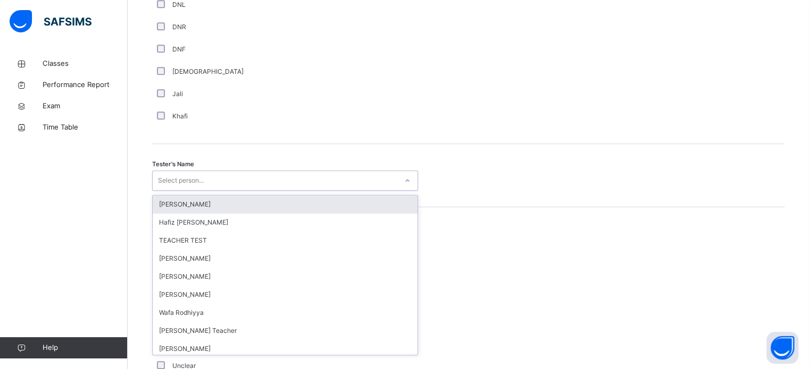
click at [179, 178] on div "Select person..." at bounding box center [181, 181] width 46 height 20
click at [175, 206] on div "[PERSON_NAME]" at bounding box center [285, 205] width 265 height 18
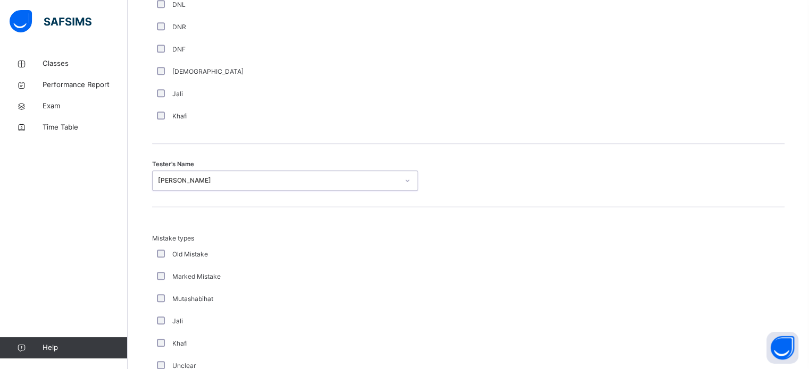
click at [197, 179] on div "[PERSON_NAME]" at bounding box center [278, 181] width 240 height 10
type input "*"
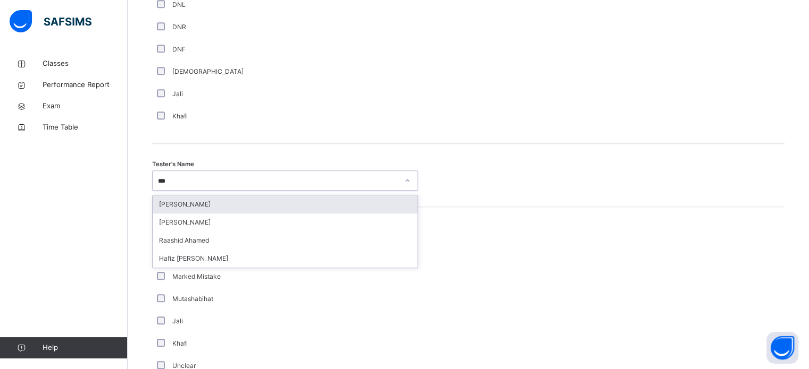
type input "****"
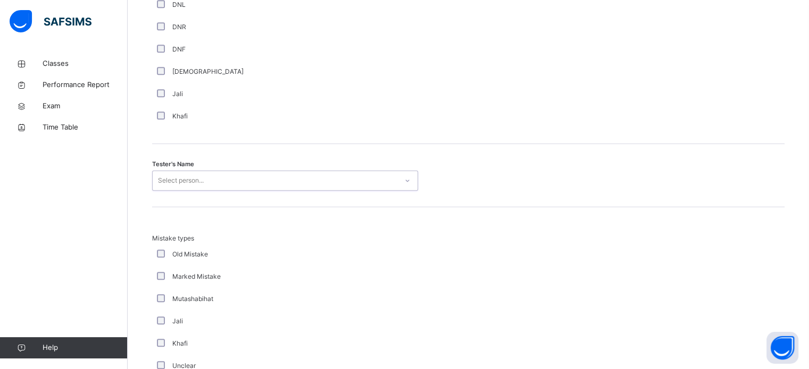
click at [196, 179] on div "Select person..." at bounding box center [275, 181] width 245 height 16
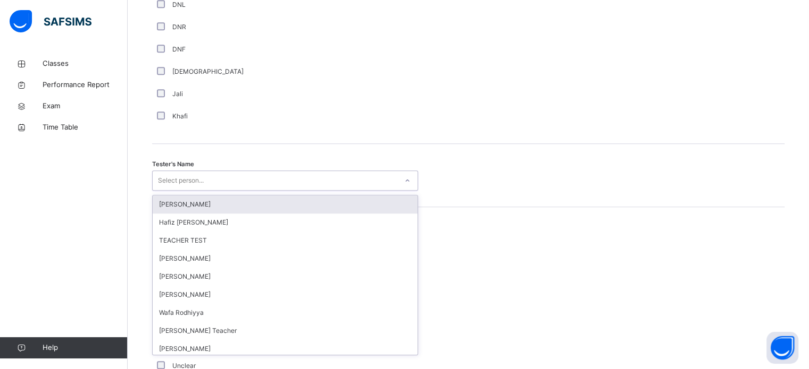
click at [196, 179] on div "Select person..." at bounding box center [181, 181] width 46 height 20
click at [262, 159] on div "Tester's Name option Amatullah Ahmed, selected. option Amatullah Ahmed focused,…" at bounding box center [468, 175] width 632 height 63
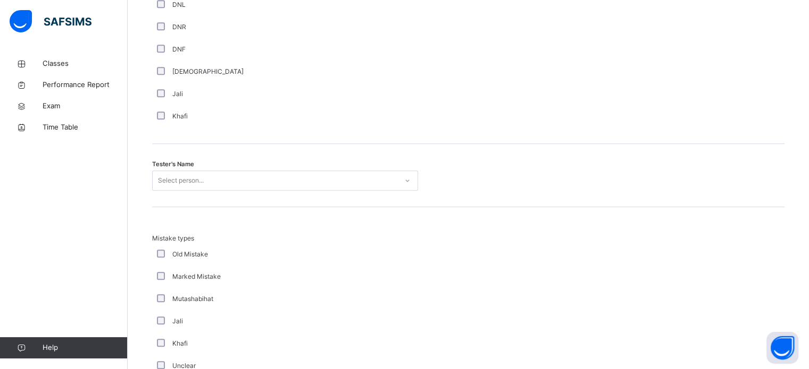
click at [262, 159] on div "Tester's Name Select person..." at bounding box center [468, 175] width 632 height 63
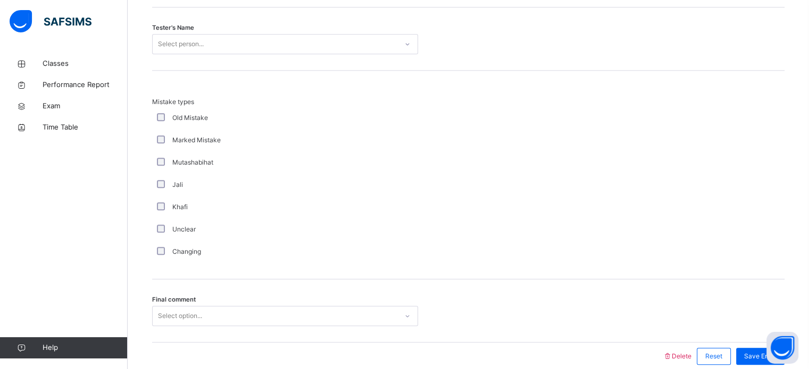
scroll to position [1155, 0]
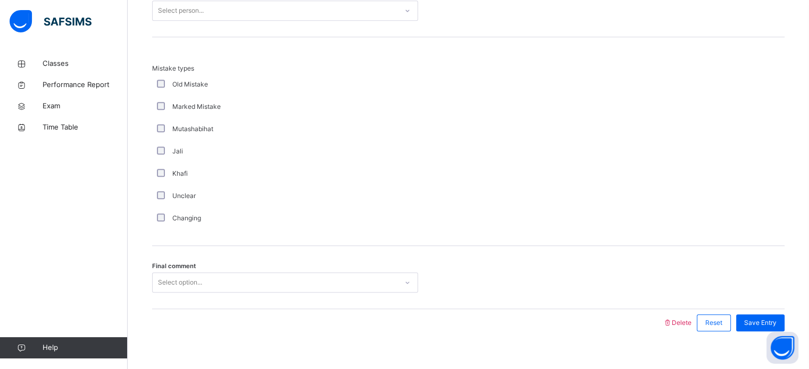
click at [196, 305] on div "Final comment Select option..." at bounding box center [468, 277] width 632 height 63
click at [195, 281] on div "Final comment Select option..." at bounding box center [468, 277] width 632 height 63
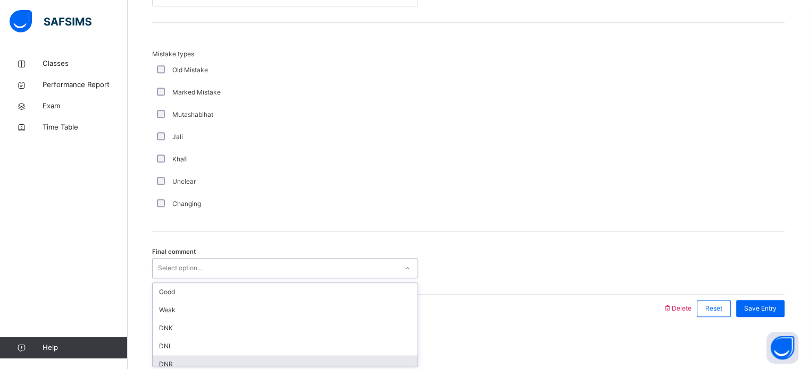
click at [167, 361] on div "DNR" at bounding box center [285, 365] width 265 height 18
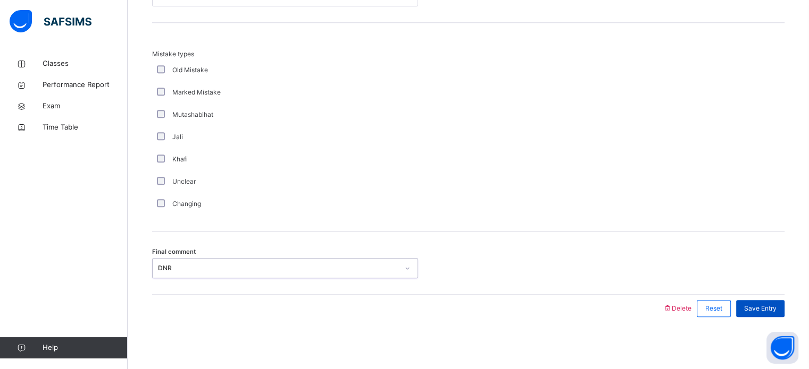
click at [770, 306] on span "Save Entry" at bounding box center [760, 309] width 32 height 10
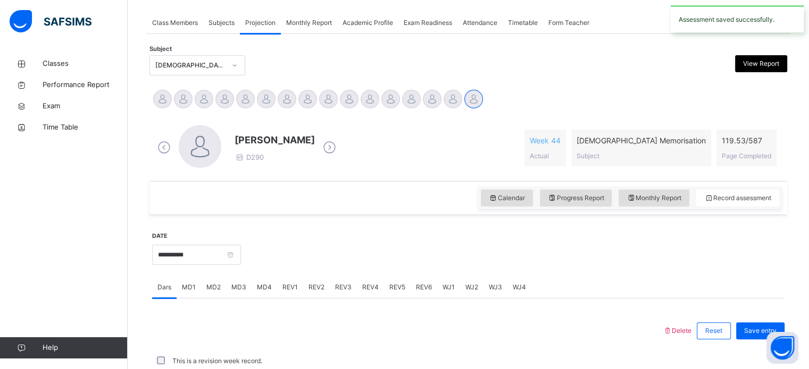
scroll to position [428, 0]
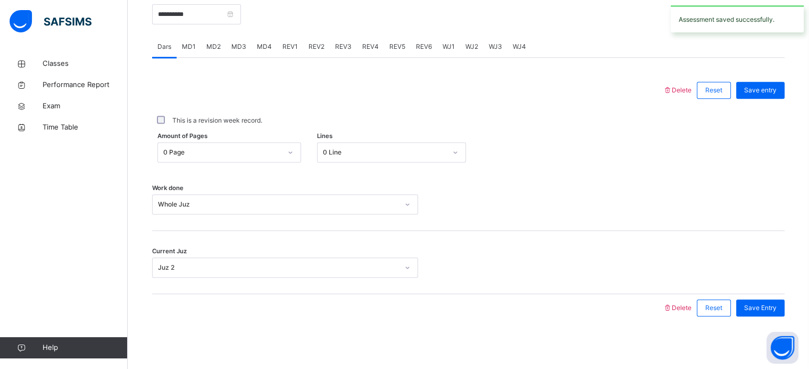
click at [591, 148] on div "Amount of Pages 0 Page Lines 0 Line" at bounding box center [468, 152] width 632 height 20
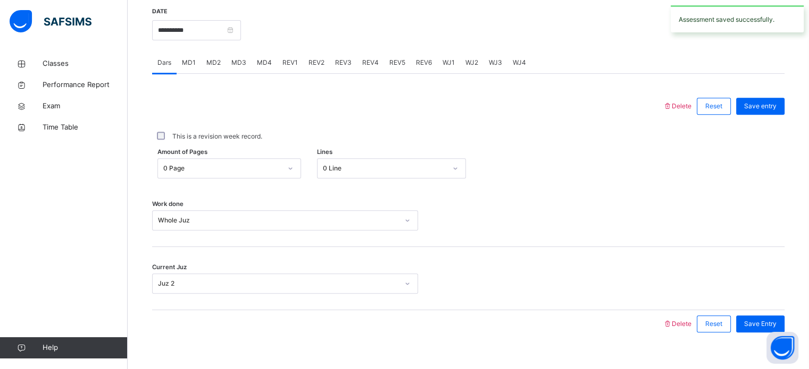
scroll to position [411, 0]
click at [439, 69] on div "WJ1" at bounding box center [448, 64] width 23 height 21
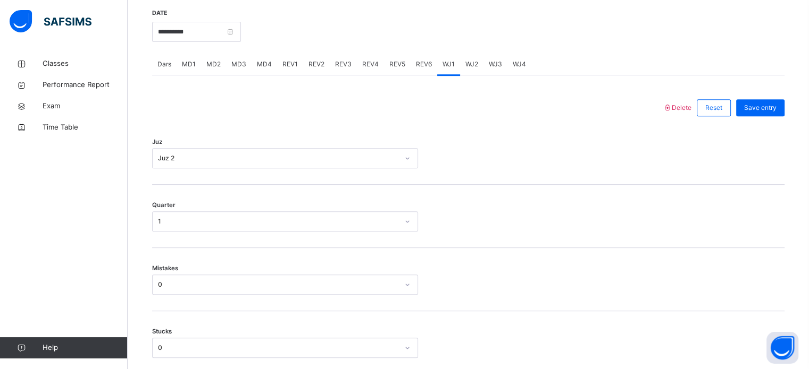
drag, startPoint x: 461, startPoint y: 70, endPoint x: 470, endPoint y: 70, distance: 8.5
click at [463, 69] on div "WJ2" at bounding box center [471, 64] width 23 height 21
click at [493, 70] on div "WJ3" at bounding box center [495, 64] width 24 height 21
click at [468, 65] on span "WJ2" at bounding box center [471, 65] width 13 height 10
click at [467, 64] on span "WJ2" at bounding box center [471, 65] width 13 height 10
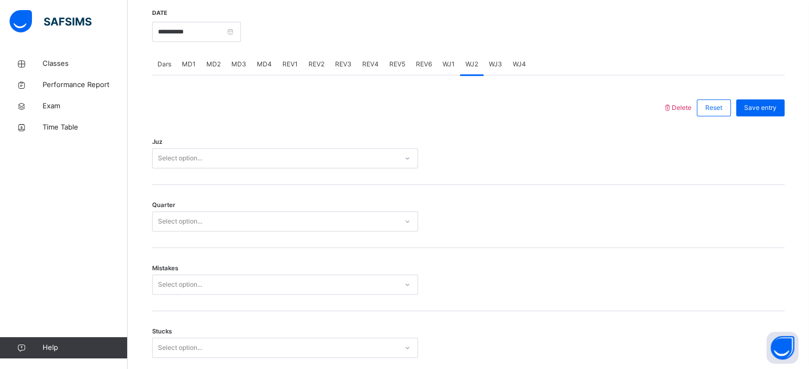
click at [460, 67] on div "WJ2" at bounding box center [471, 64] width 23 height 21
drag, startPoint x: 458, startPoint y: 67, endPoint x: 452, endPoint y: 67, distance: 5.8
click at [452, 67] on div "Dars MD1 MD2 MD3 MD4 REV1 REV2 REV3 REV4 REV5 REV6 WJ1 WJ2 WJ3 WJ4" at bounding box center [468, 65] width 632 height 22
click at [452, 67] on span "WJ1" at bounding box center [448, 65] width 12 height 10
click at [463, 64] on div "WJ2" at bounding box center [471, 64] width 23 height 21
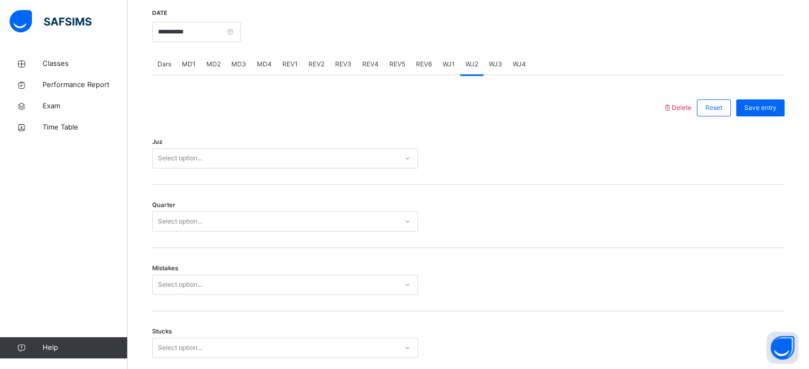
click at [165, 165] on div "Select option..." at bounding box center [180, 158] width 44 height 20
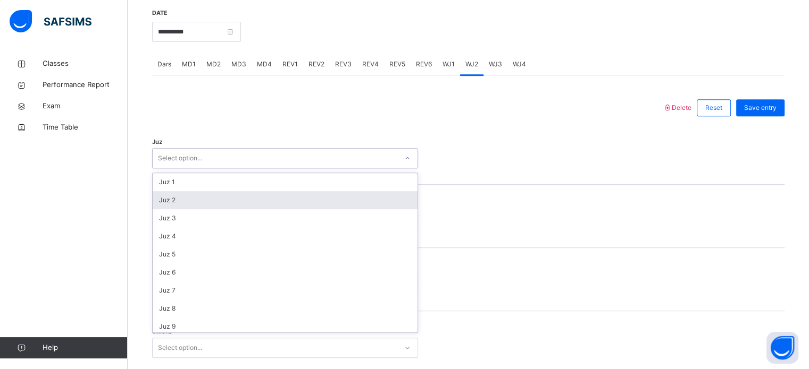
click at [166, 197] on div "Juz 2" at bounding box center [285, 200] width 265 height 18
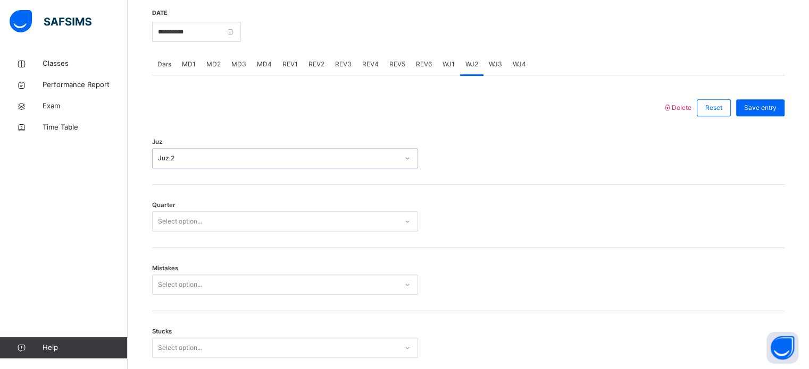
click at [171, 221] on div "Select option..." at bounding box center [180, 222] width 44 height 20
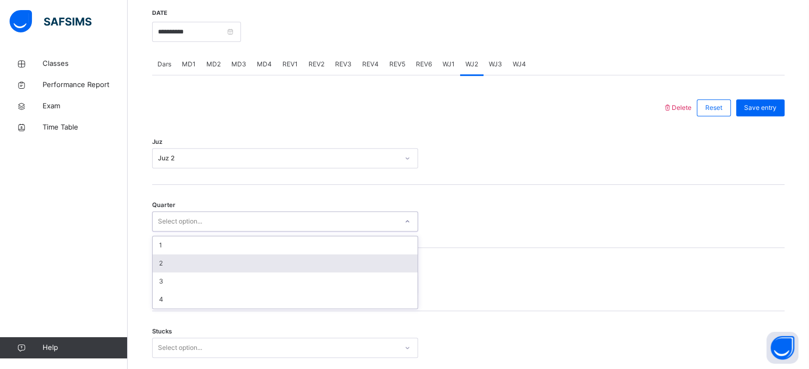
click at [172, 264] on div "2" at bounding box center [285, 264] width 265 height 18
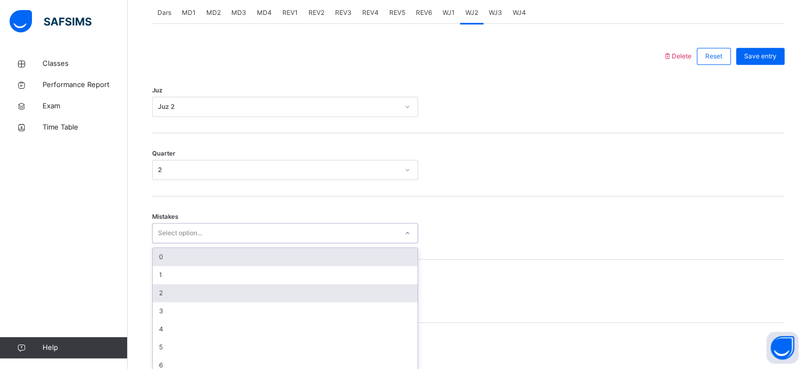
drag, startPoint x: 169, startPoint y: 280, endPoint x: 167, endPoint y: 287, distance: 7.6
click at [167, 243] on div "option 0 focused, 1 of 7. 7 results available. Use Up and Down to choose option…" at bounding box center [285, 233] width 266 height 20
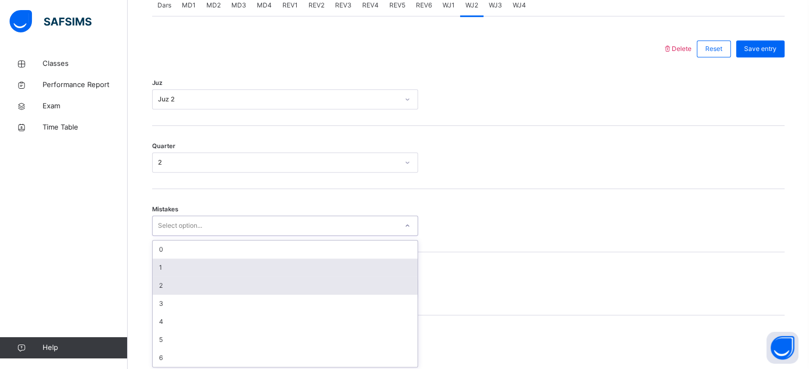
scroll to position [472, 0]
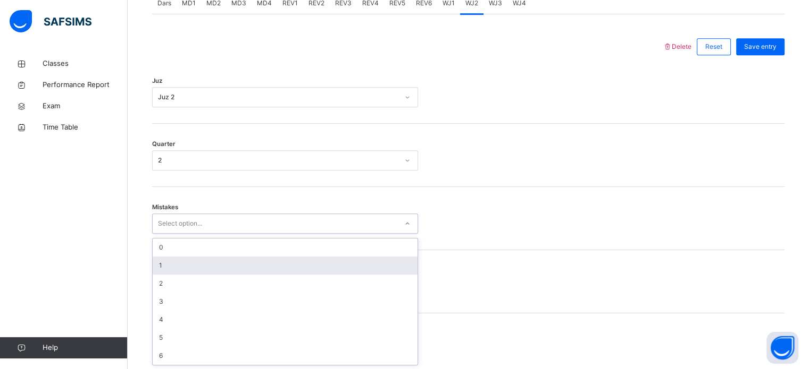
click at [161, 261] on div "1" at bounding box center [285, 266] width 265 height 18
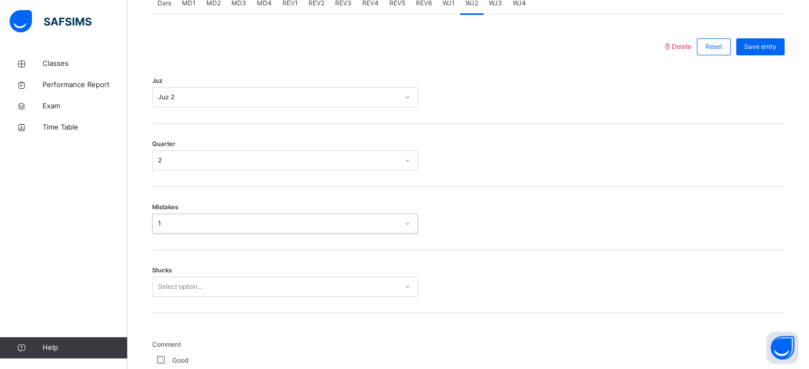
click at [156, 284] on div "Select option..." at bounding box center [285, 287] width 266 height 20
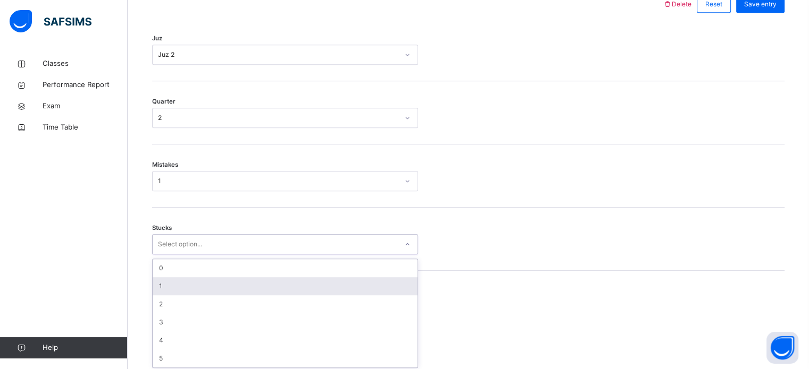
scroll to position [517, 0]
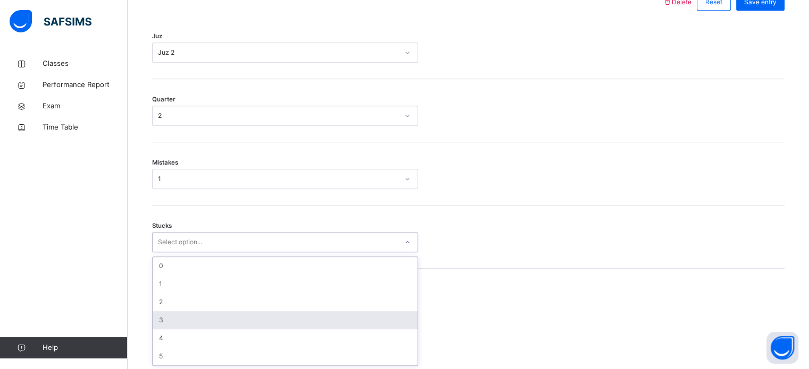
click at [167, 322] on div "3" at bounding box center [285, 321] width 265 height 18
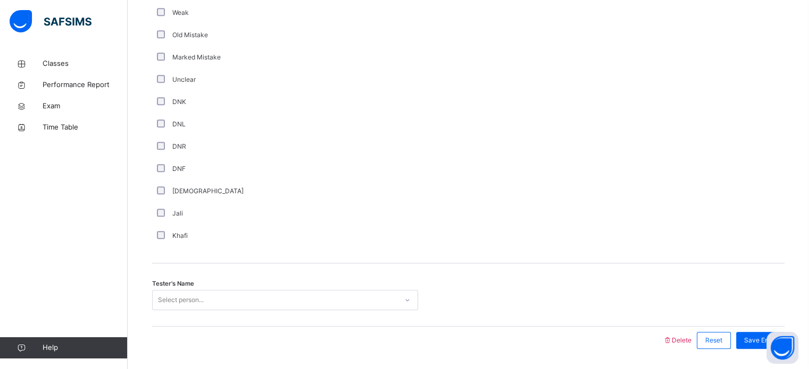
scroll to position [897, 0]
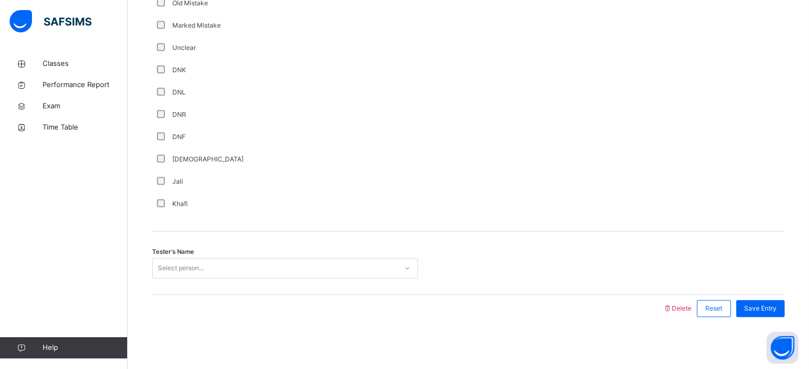
click at [177, 270] on div "Select person..." at bounding box center [181, 268] width 46 height 20
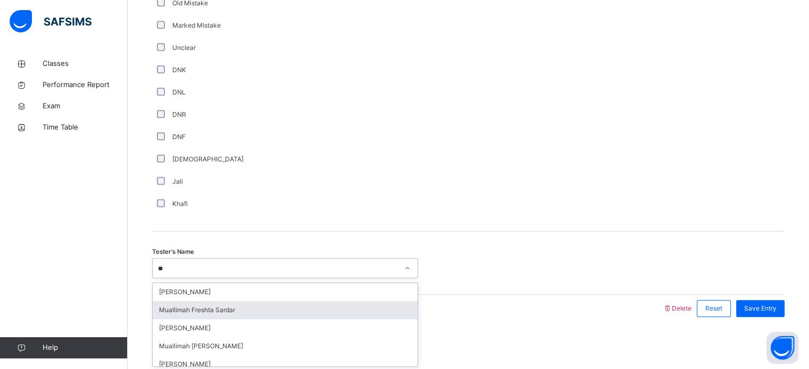
type input "*"
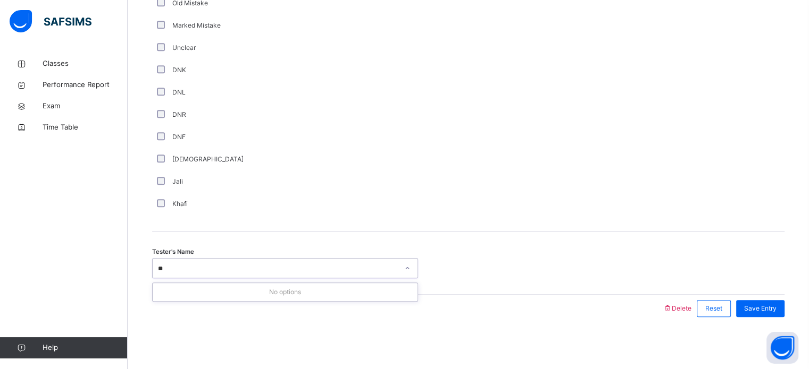
type input "*"
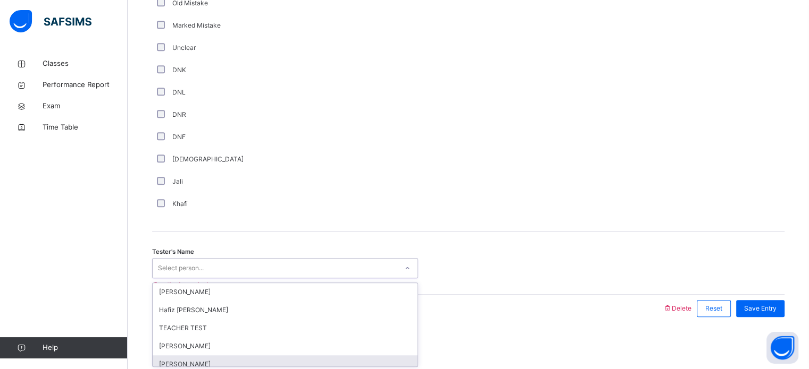
type input "*"
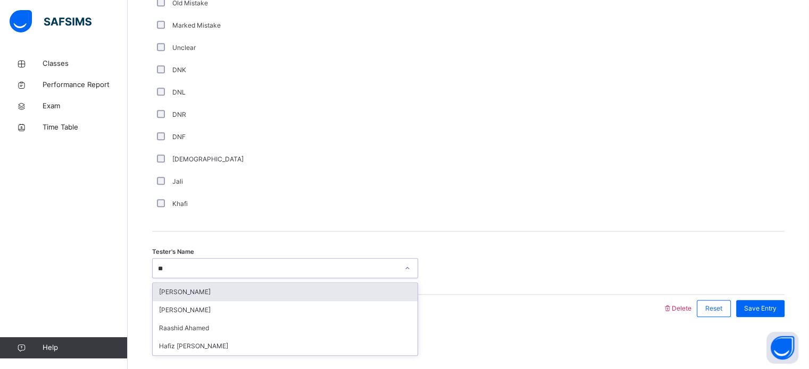
type input "*"
type input "***"
click at [194, 297] on div "Raashid Ahamed" at bounding box center [285, 292] width 265 height 18
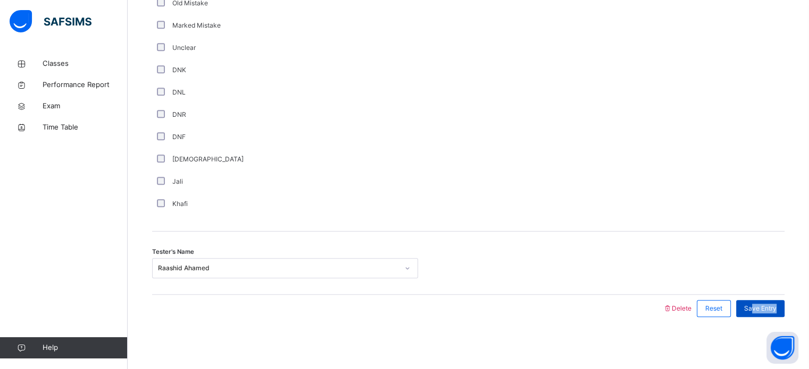
click at [761, 316] on div "Save Entry" at bounding box center [757, 309] width 54 height 28
click at [761, 316] on div "Save Entry" at bounding box center [760, 308] width 48 height 17
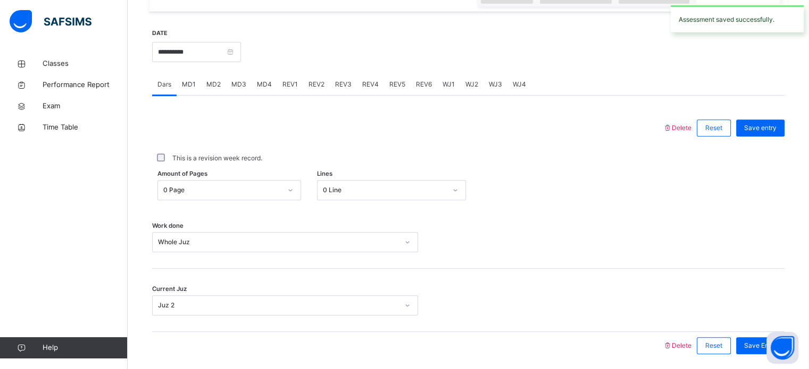
scroll to position [428, 0]
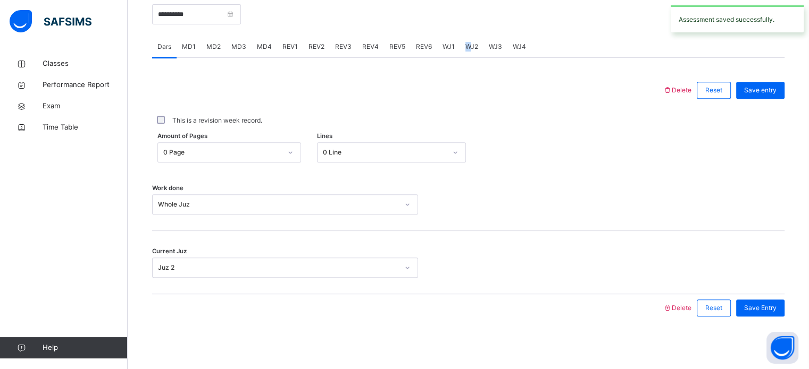
click at [465, 53] on div "WJ2" at bounding box center [471, 46] width 23 height 21
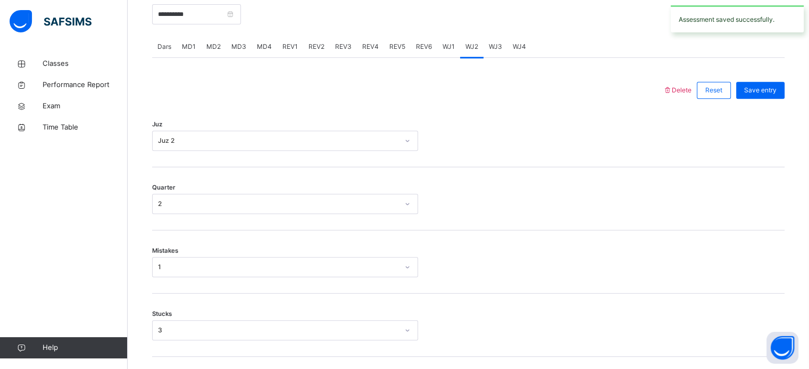
click at [438, 44] on div "WJ1" at bounding box center [448, 46] width 23 height 21
drag, startPoint x: 491, startPoint y: 45, endPoint x: 481, endPoint y: 53, distance: 12.9
click at [491, 45] on span "WJ3" at bounding box center [495, 47] width 13 height 10
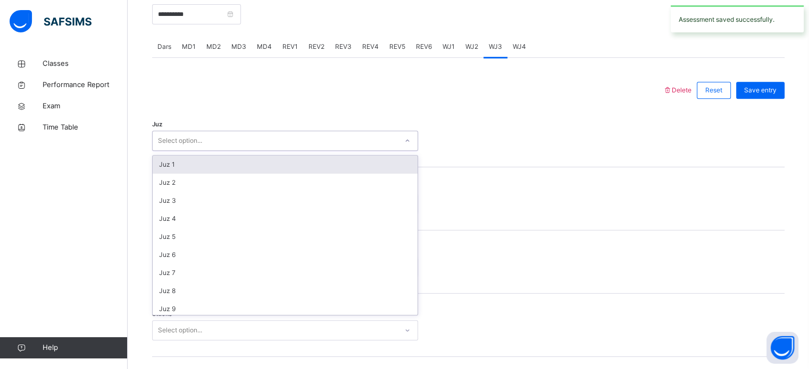
drag, startPoint x: 315, startPoint y: 148, endPoint x: 313, endPoint y: 142, distance: 6.1
click at [313, 147] on div "Select option..." at bounding box center [275, 141] width 245 height 16
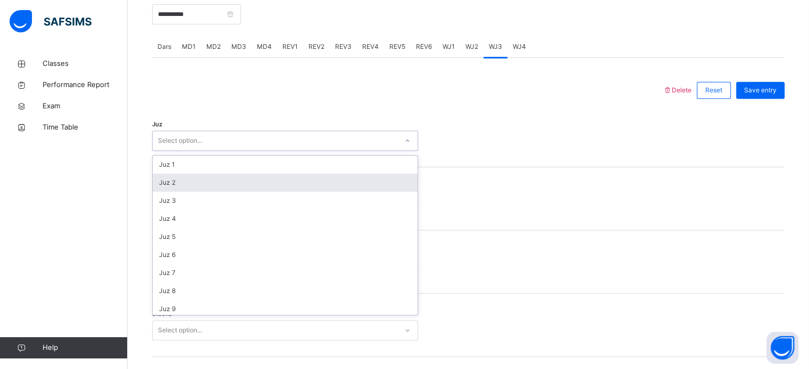
click at [210, 181] on div "Juz 2" at bounding box center [285, 183] width 265 height 18
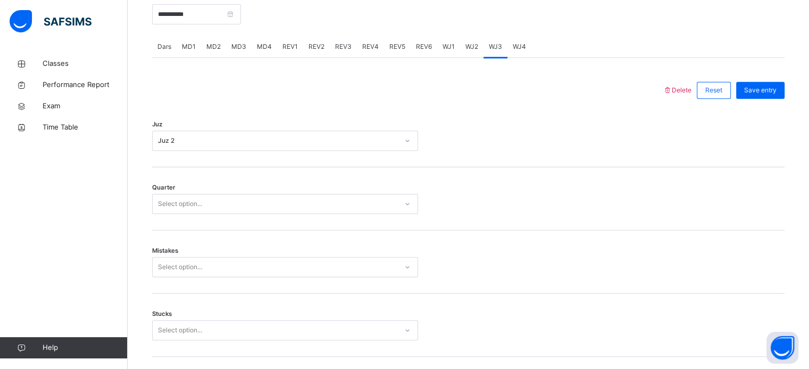
click at [174, 233] on div "Mistakes Select option..." at bounding box center [468, 262] width 632 height 63
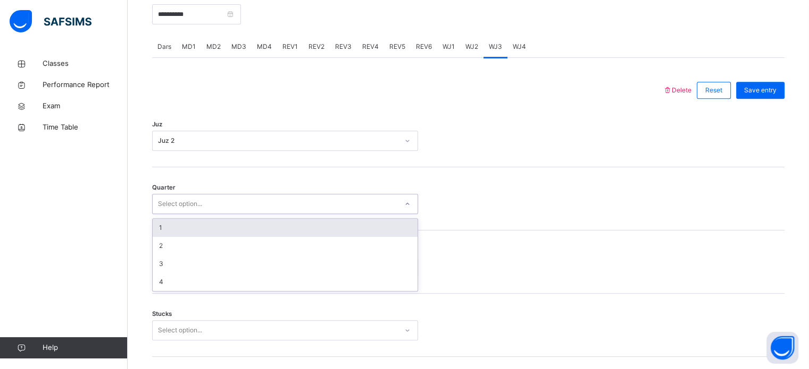
click at [173, 208] on div "Select option..." at bounding box center [180, 204] width 44 height 20
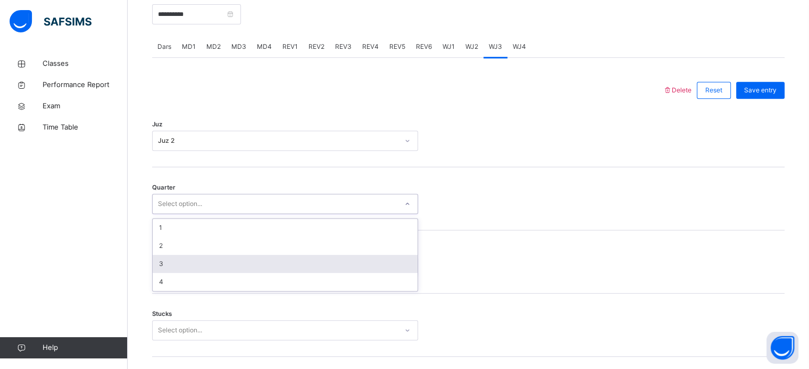
click at [167, 266] on div "3" at bounding box center [285, 264] width 265 height 18
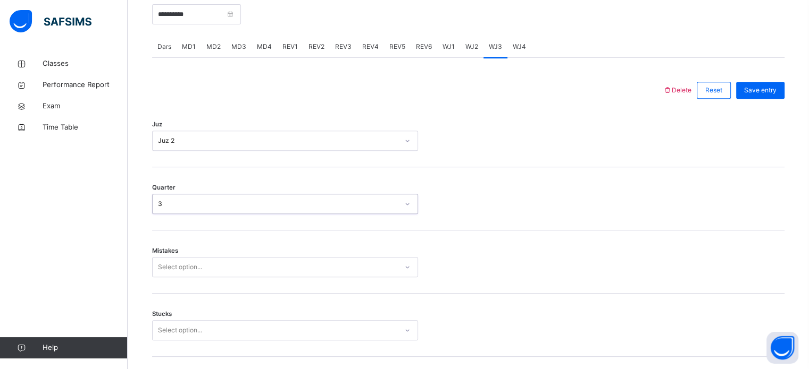
click at [167, 264] on div "Select option..." at bounding box center [285, 267] width 266 height 20
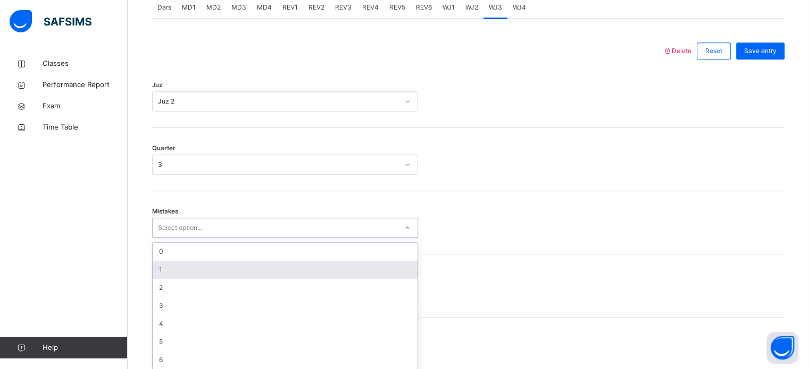
scroll to position [472, 0]
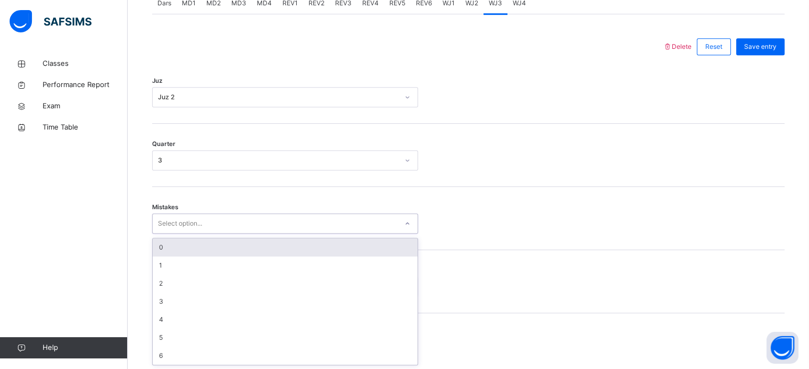
drag, startPoint x: 162, startPoint y: 242, endPoint x: 161, endPoint y: 280, distance: 37.8
click at [161, 244] on div "0" at bounding box center [285, 248] width 265 height 18
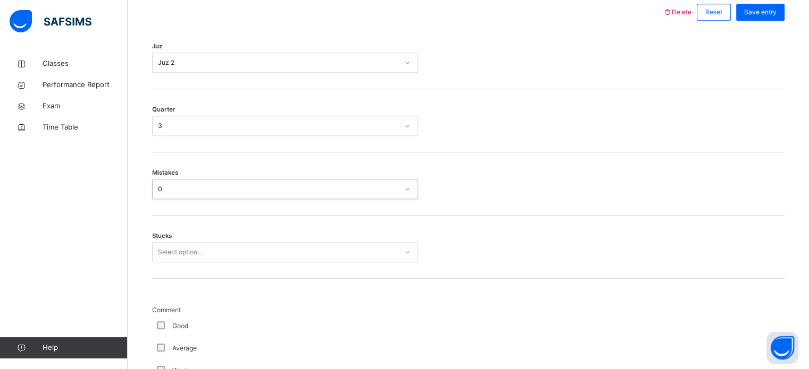
click at [161, 263] on div "Select option..." at bounding box center [285, 252] width 266 height 20
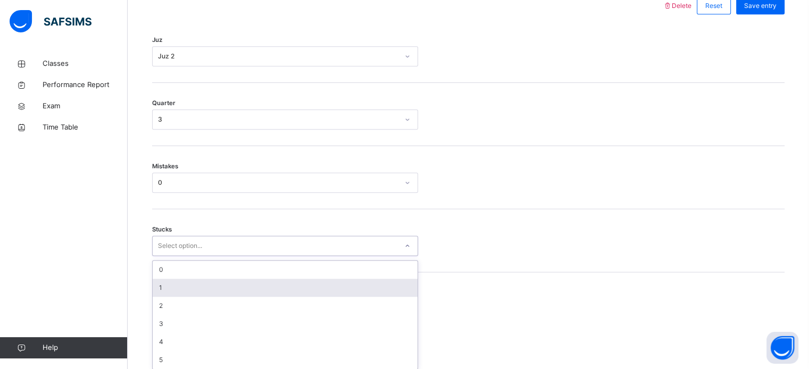
scroll to position [517, 0]
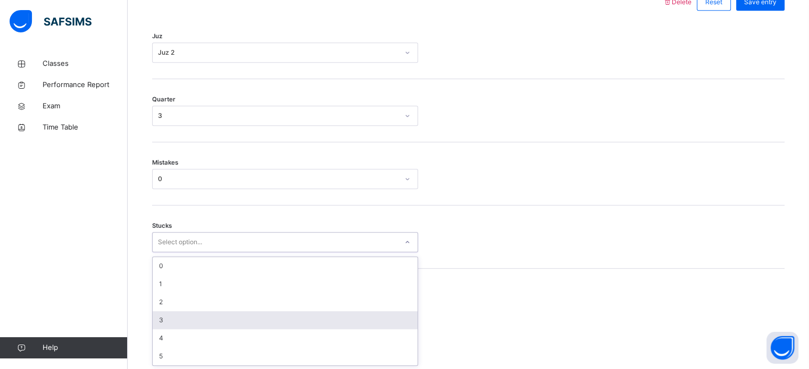
click at [158, 313] on div "3" at bounding box center [285, 321] width 265 height 18
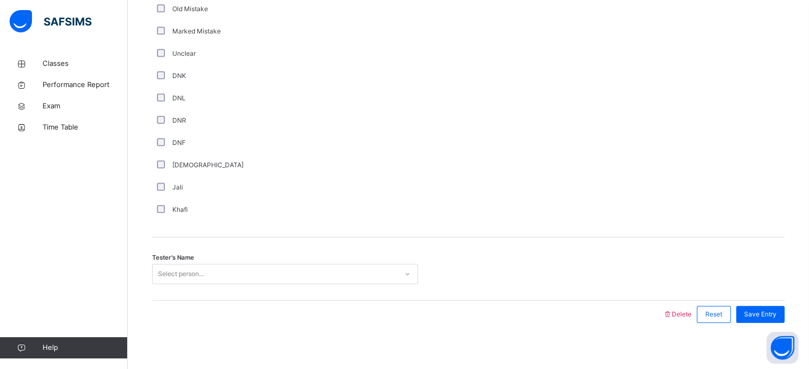
scroll to position [897, 0]
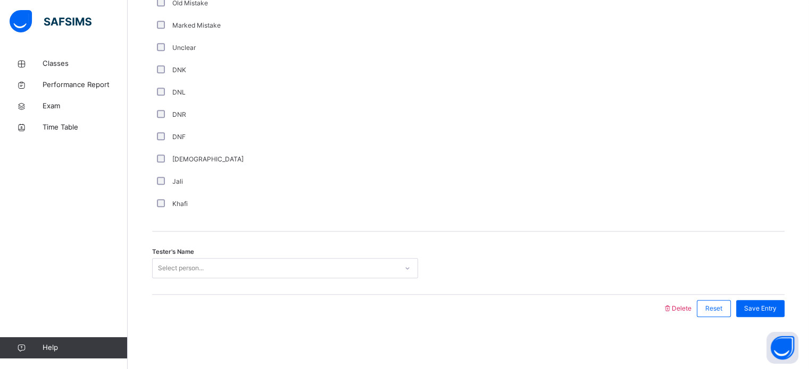
click at [201, 264] on div "Select person..." at bounding box center [181, 268] width 46 height 20
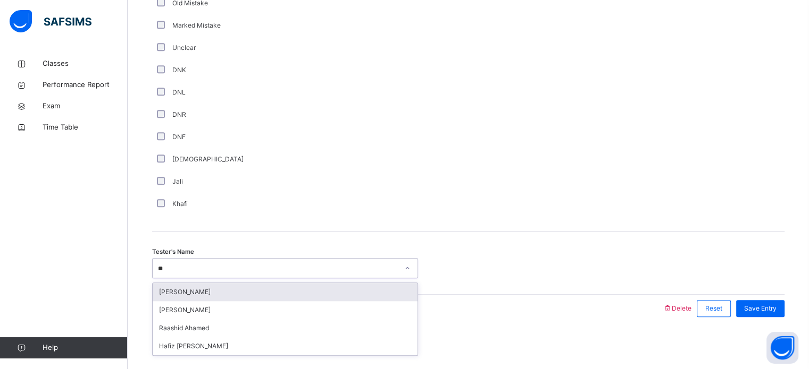
type input "***"
click at [189, 284] on div "Raashid Ahamed" at bounding box center [285, 292] width 265 height 18
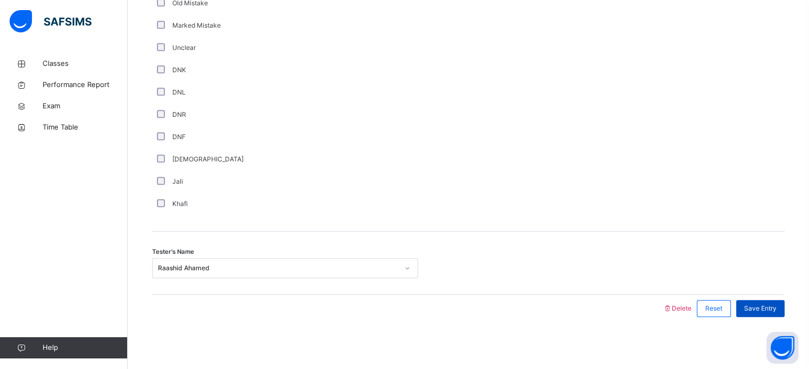
click at [750, 308] on div "Save Entry" at bounding box center [760, 308] width 48 height 17
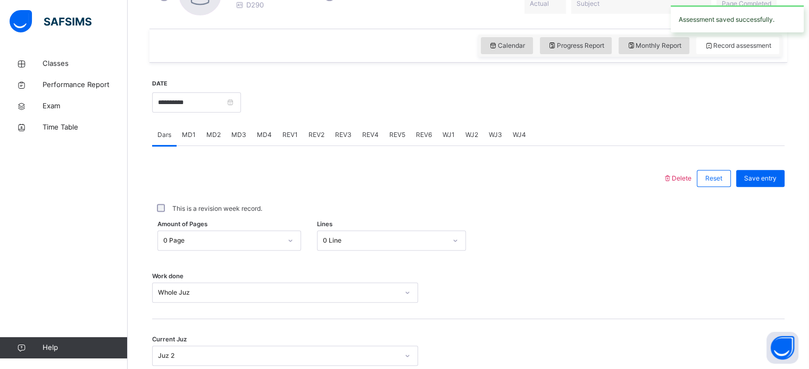
scroll to position [428, 0]
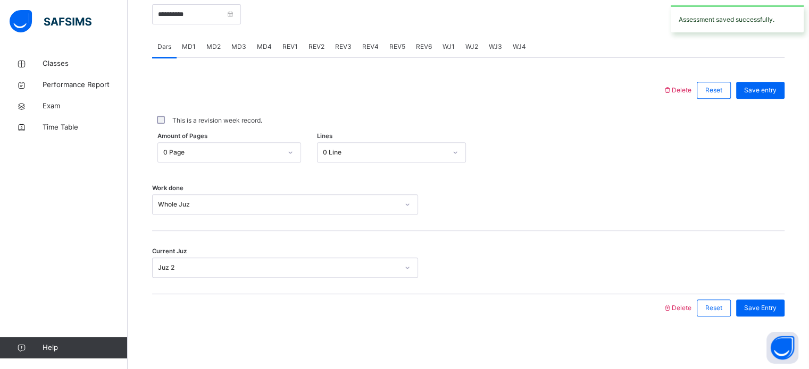
click at [526, 44] on div "WJ4" at bounding box center [519, 46] width 24 height 21
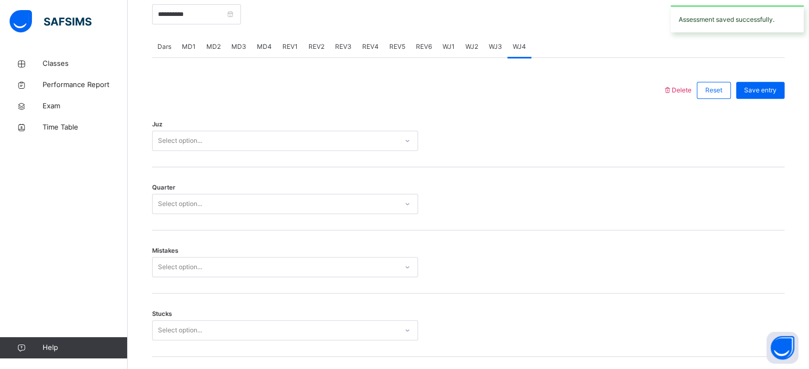
drag, startPoint x: 322, startPoint y: 108, endPoint x: 285, endPoint y: 119, distance: 38.7
click at [292, 116] on div "Juz Select option..." at bounding box center [468, 135] width 632 height 63
drag, startPoint x: 270, startPoint y: 127, endPoint x: 262, endPoint y: 136, distance: 11.7
click at [262, 136] on div "Juz Select option..." at bounding box center [468, 135] width 632 height 63
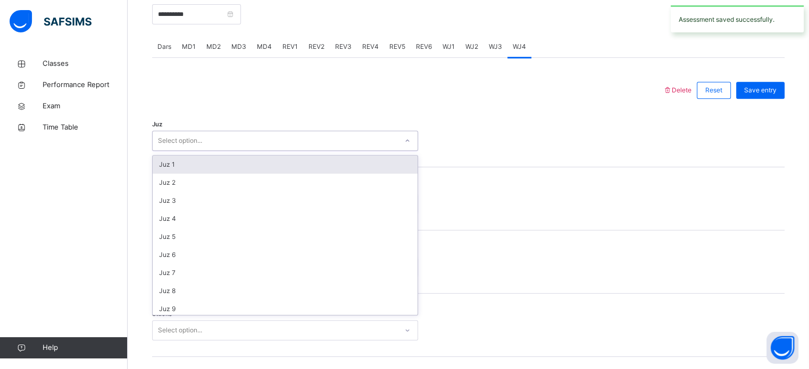
drag, startPoint x: 246, startPoint y: 140, endPoint x: 225, endPoint y: 146, distance: 22.1
click at [238, 142] on div "Select option..." at bounding box center [275, 141] width 245 height 16
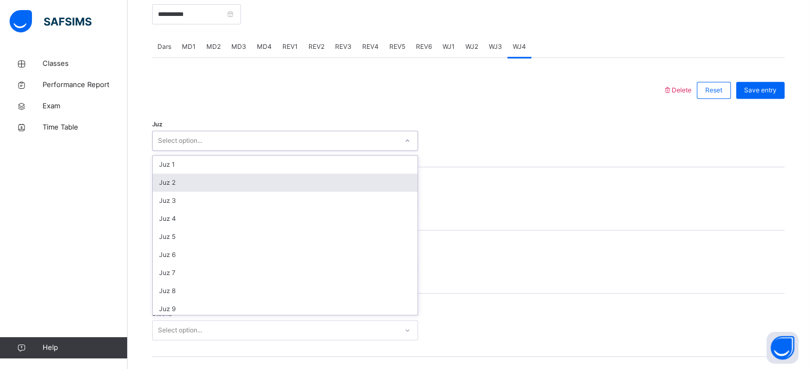
click at [172, 183] on div "Juz 2" at bounding box center [285, 183] width 265 height 18
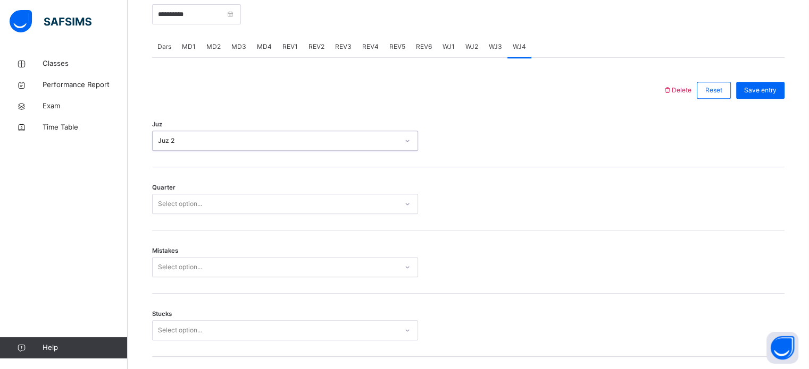
click at [176, 214] on div "Select option..." at bounding box center [285, 204] width 266 height 20
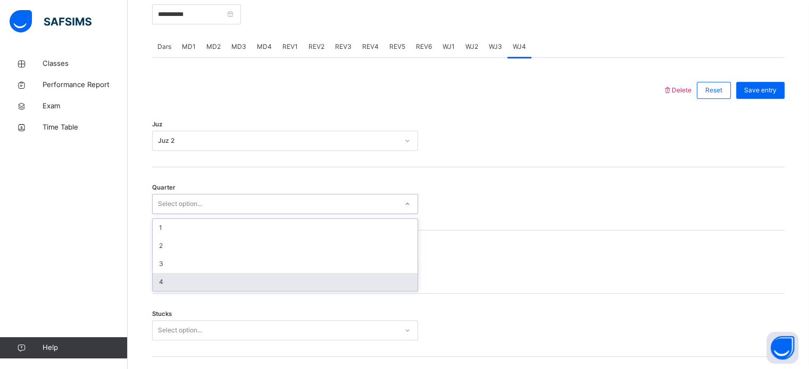
click at [183, 287] on div "4" at bounding box center [285, 282] width 265 height 18
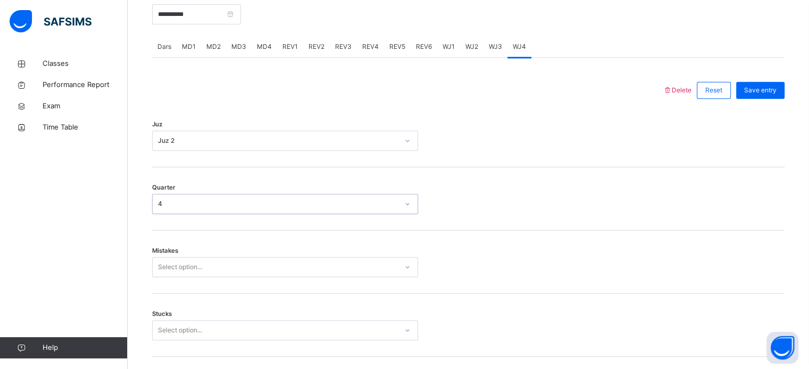
click at [187, 265] on div "Select option..." at bounding box center [285, 267] width 266 height 20
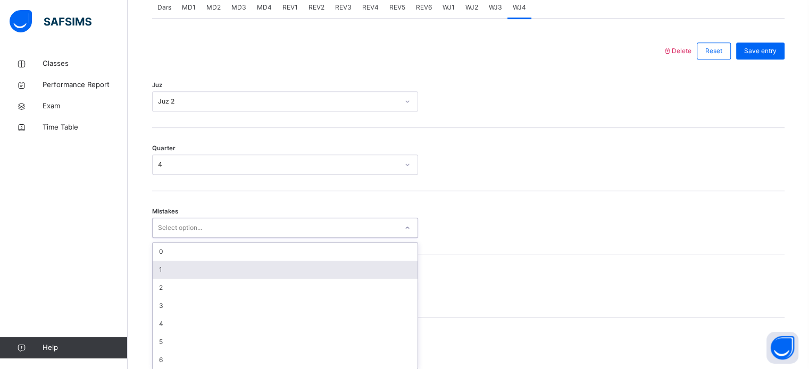
scroll to position [472, 0]
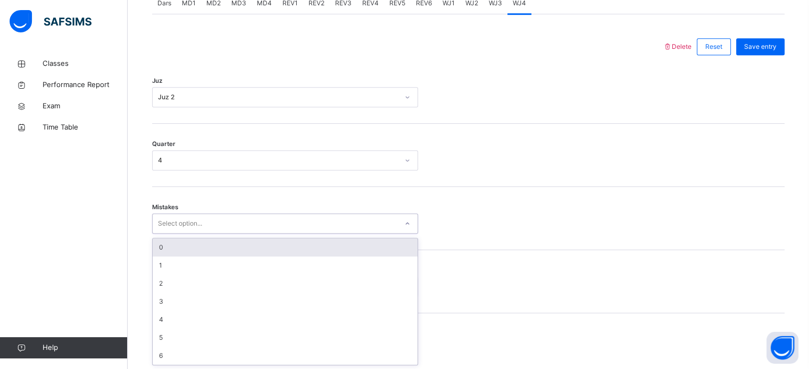
drag, startPoint x: 182, startPoint y: 246, endPoint x: 171, endPoint y: 265, distance: 22.4
click at [181, 247] on div "0" at bounding box center [285, 248] width 265 height 18
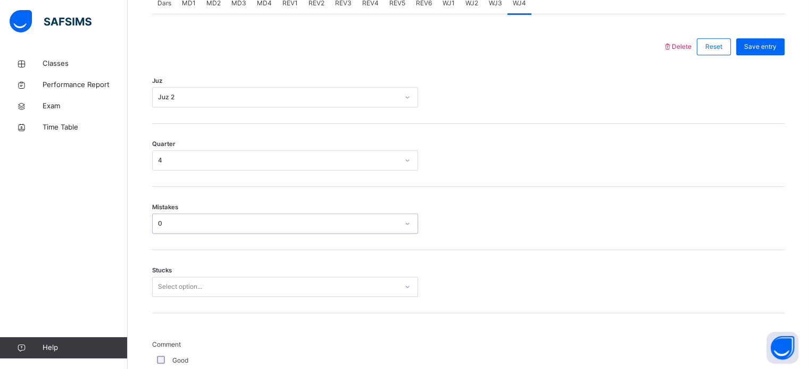
click at [176, 291] on div "Select option..." at bounding box center [285, 287] width 266 height 20
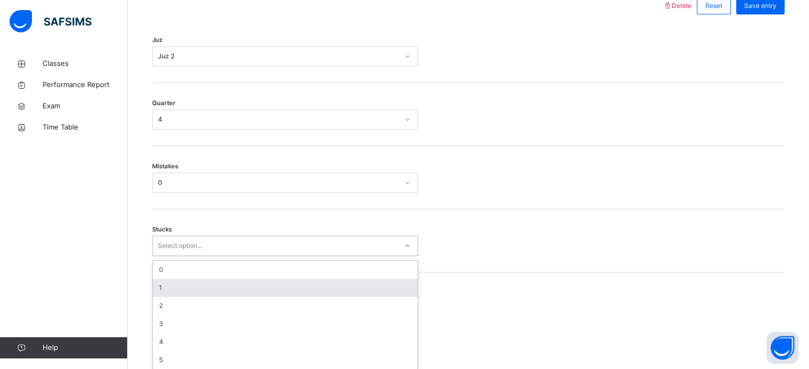
scroll to position [517, 0]
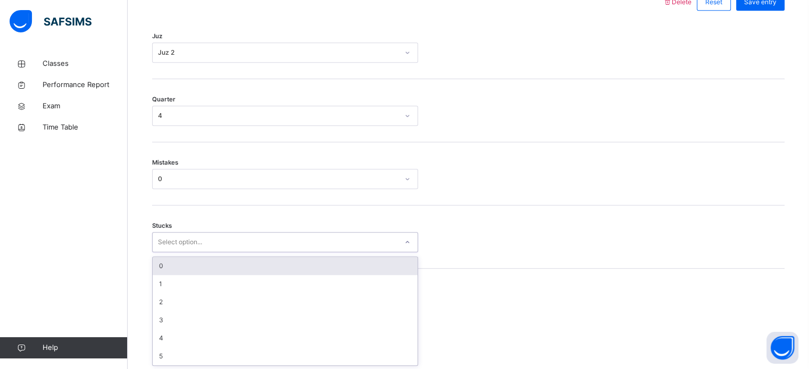
click at [175, 258] on div "0" at bounding box center [285, 266] width 265 height 18
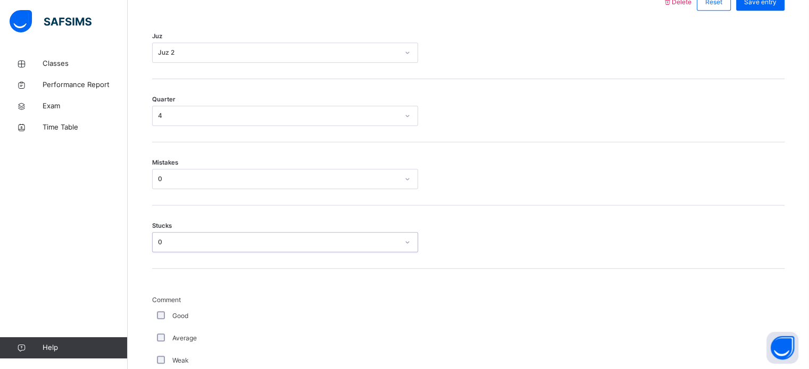
click at [145, 363] on div "Back / FT Boys Class 1 FT Boys Class 1 Full Time Boys Third Term 2024-2025 Clas…" at bounding box center [468, 143] width 681 height 1214
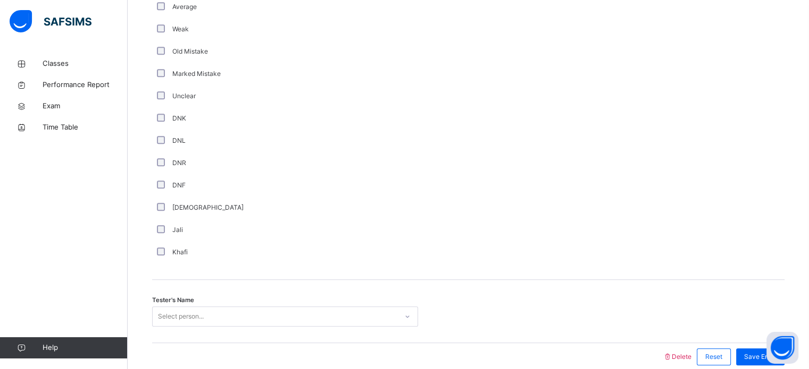
scroll to position [897, 0]
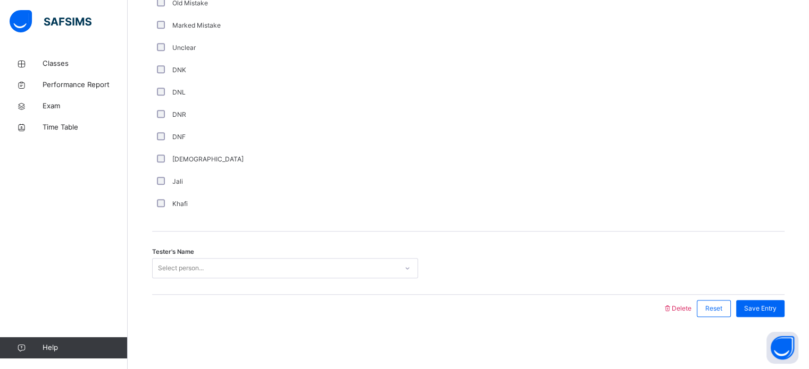
drag, startPoint x: 163, startPoint y: 291, endPoint x: 164, endPoint y: 283, distance: 7.5
click at [166, 274] on div "Select person..." at bounding box center [181, 268] width 46 height 20
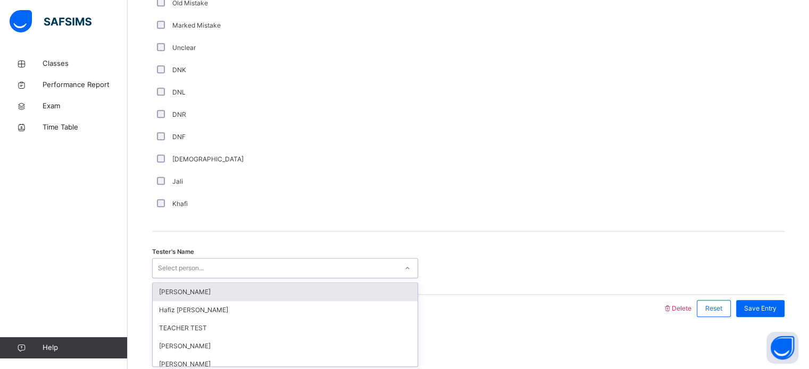
drag, startPoint x: 752, startPoint y: 347, endPoint x: 754, endPoint y: 331, distance: 16.1
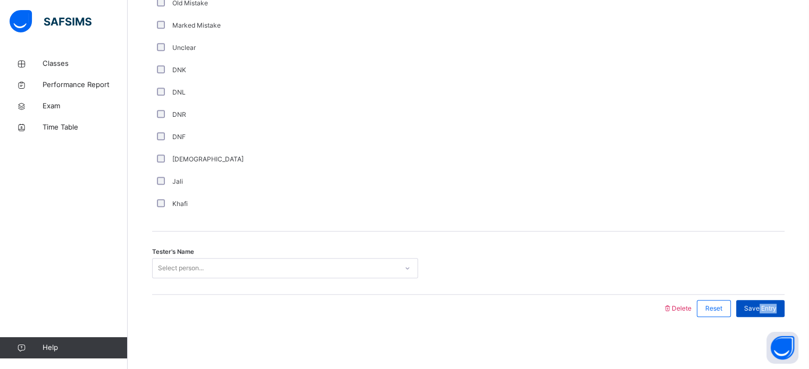
click at [767, 315] on div "Save Entry" at bounding box center [757, 309] width 54 height 28
click at [766, 314] on div "Save Entry" at bounding box center [760, 308] width 48 height 17
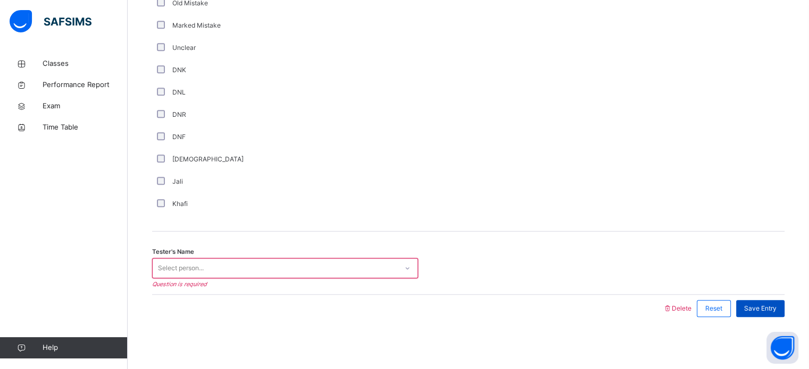
click at [762, 301] on div "Save Entry" at bounding box center [760, 308] width 48 height 17
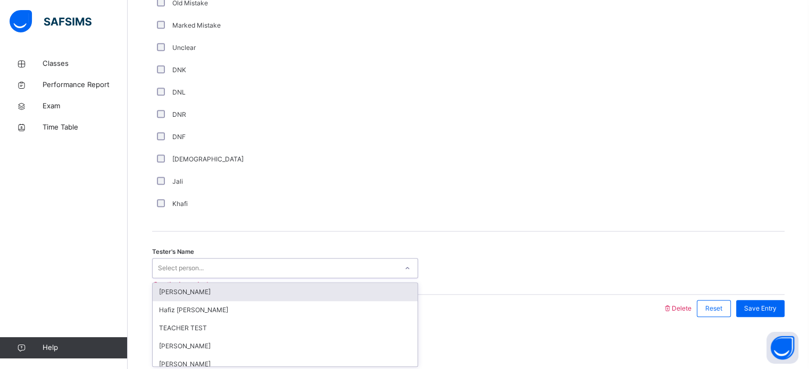
click at [329, 267] on div "Select person..." at bounding box center [275, 268] width 245 height 16
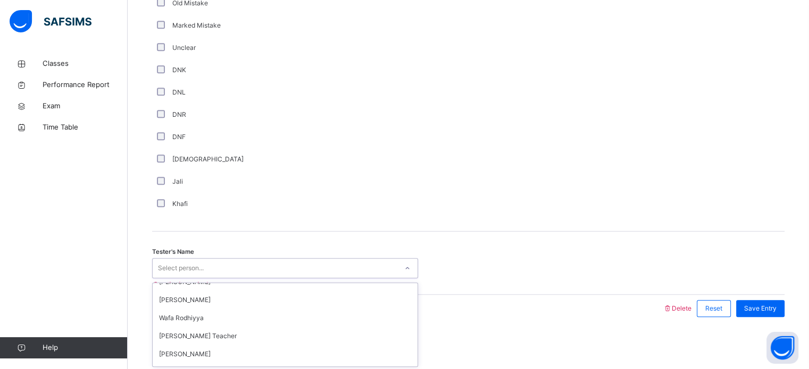
scroll to position [0, 0]
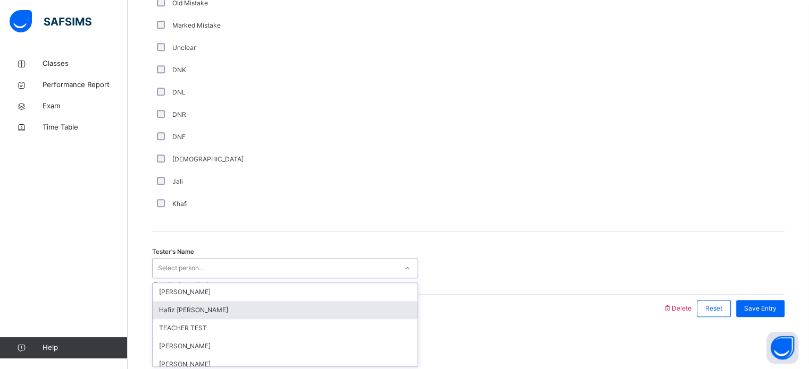
type input "*"
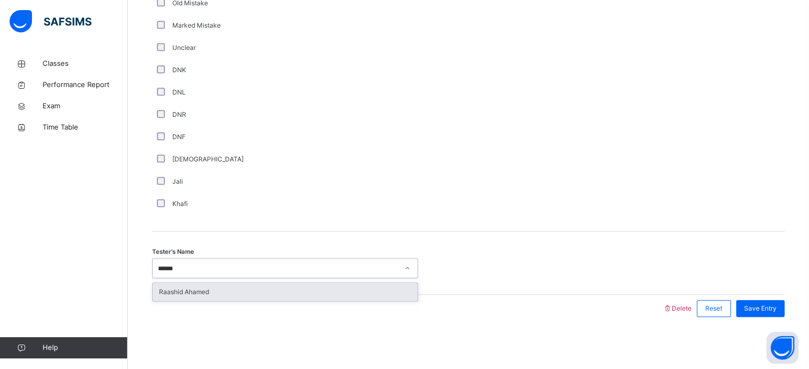
type input "*******"
click at [170, 289] on div "Raashid Ahamed" at bounding box center [285, 292] width 265 height 18
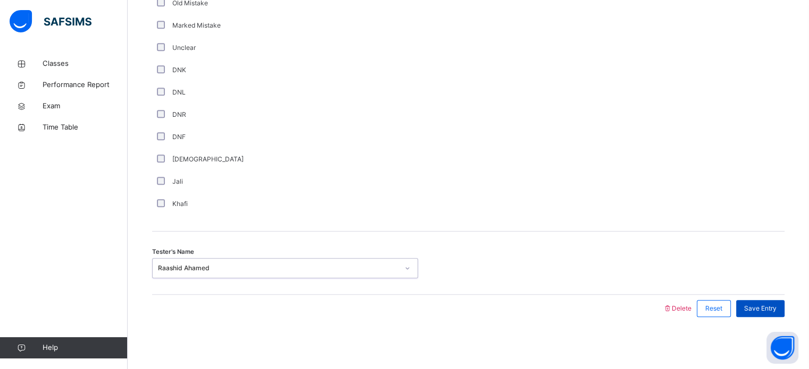
click at [776, 301] on div "Save Entry" at bounding box center [760, 308] width 48 height 17
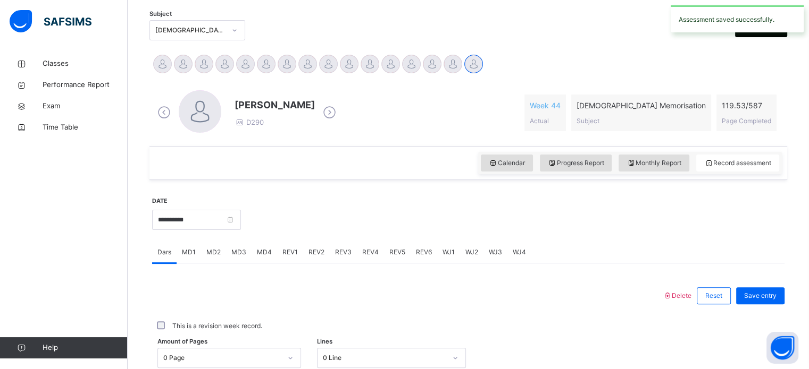
scroll to position [240, 0]
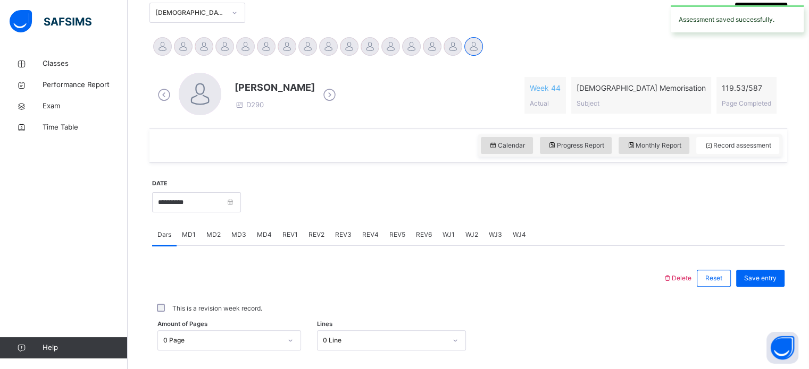
click at [472, 237] on span "WJ2" at bounding box center [471, 235] width 13 height 10
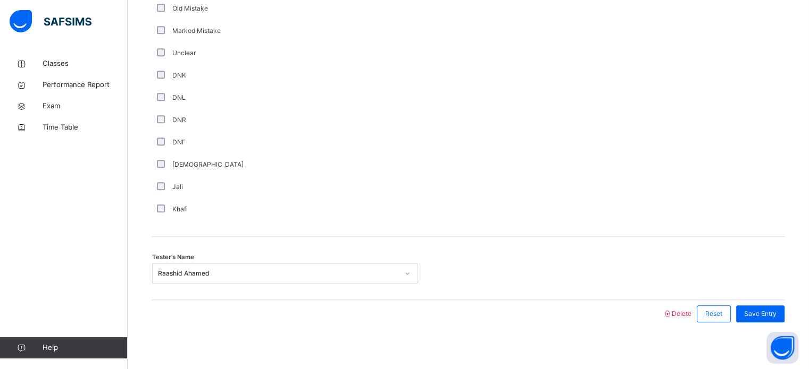
scroll to position [891, 0]
click at [731, 285] on div "Tester's Name Raashid Ahamed" at bounding box center [468, 269] width 632 height 63
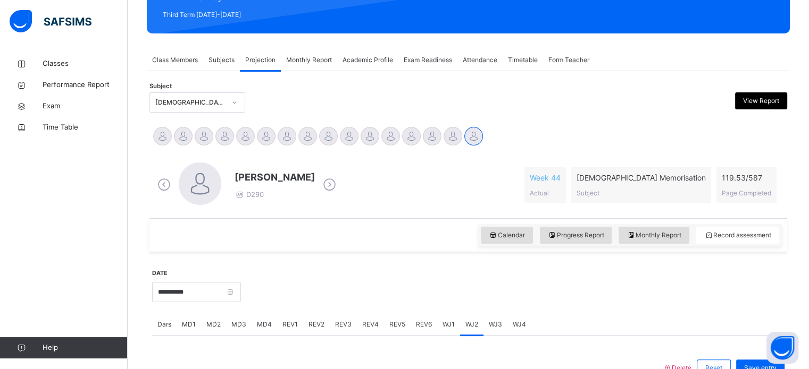
scroll to position [145, 0]
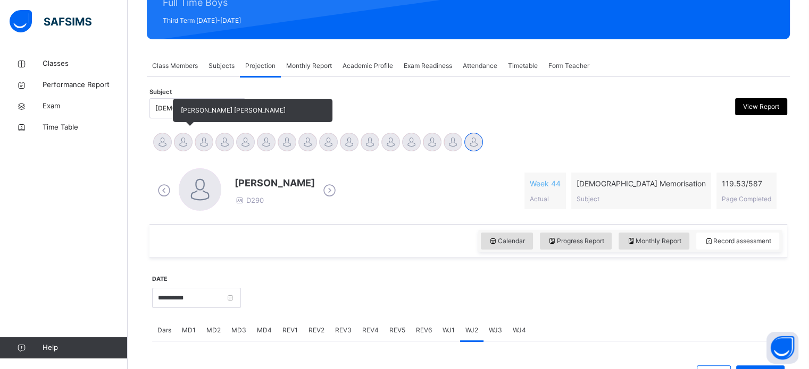
click at [186, 146] on div at bounding box center [183, 142] width 19 height 19
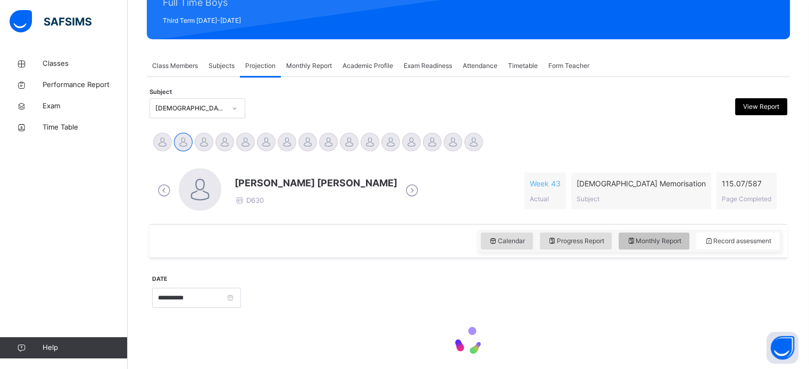
click at [664, 239] on span "Monthly Report" at bounding box center [653, 242] width 55 height 10
select select "****"
select select "*"
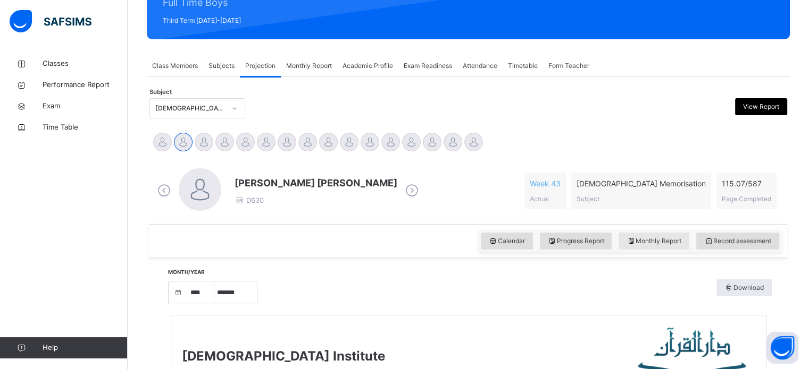
click at [665, 239] on span "Monthly Report" at bounding box center [653, 242] width 55 height 10
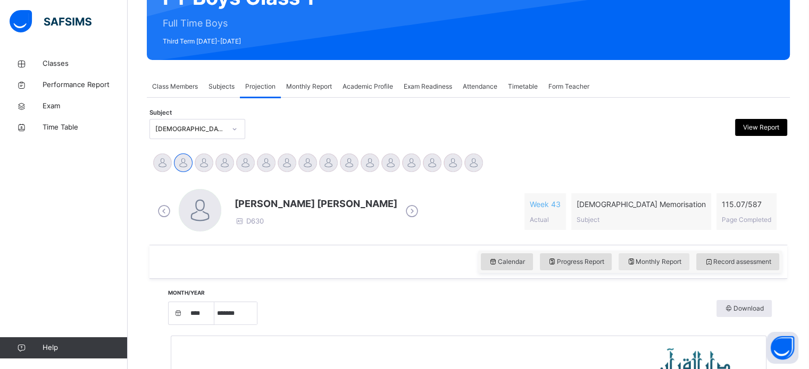
scroll to position [125, 0]
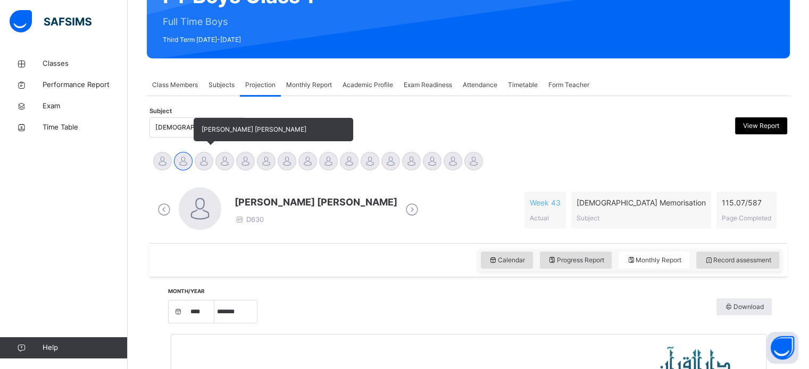
click at [205, 161] on div at bounding box center [204, 161] width 19 height 19
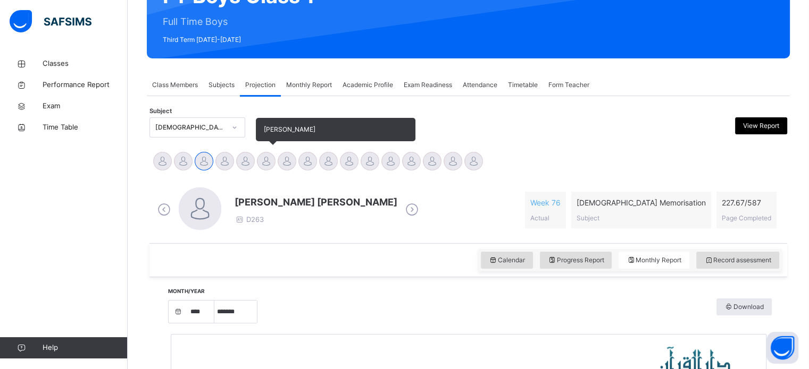
click at [273, 168] on div "[PERSON_NAME]" at bounding box center [266, 162] width 21 height 23
click at [262, 156] on div at bounding box center [266, 161] width 19 height 19
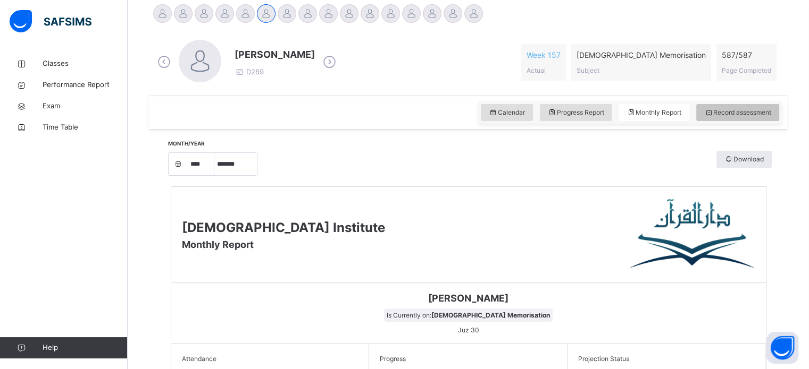
click at [751, 119] on div "Record assessment" at bounding box center [737, 112] width 83 height 17
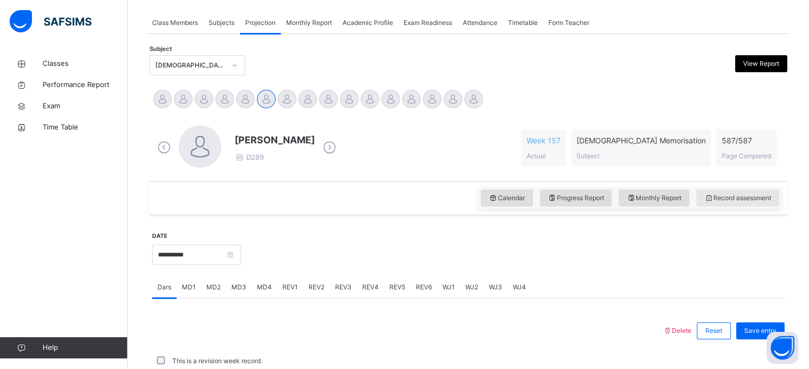
scroll to position [273, 0]
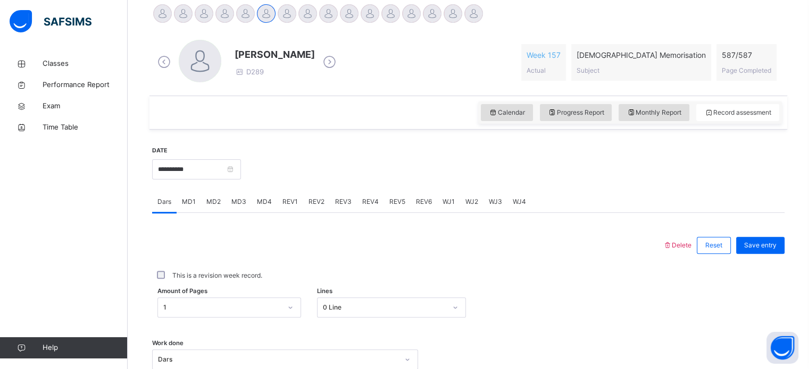
click at [290, 196] on div "REV1" at bounding box center [290, 201] width 26 height 21
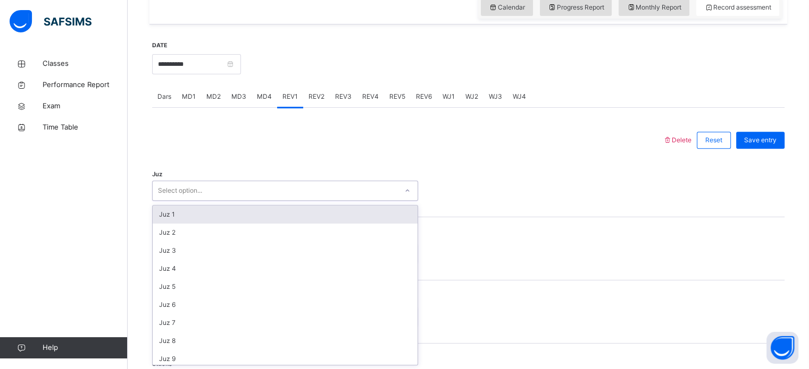
scroll to position [383, 0]
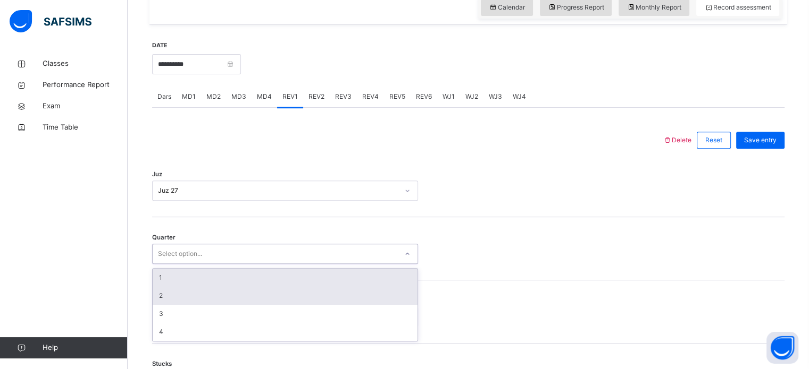
click at [238, 293] on div "2" at bounding box center [285, 296] width 265 height 18
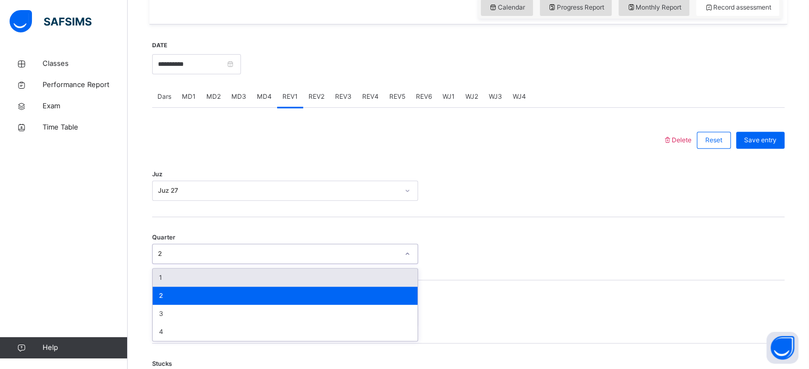
click at [171, 282] on div "1" at bounding box center [285, 278] width 265 height 18
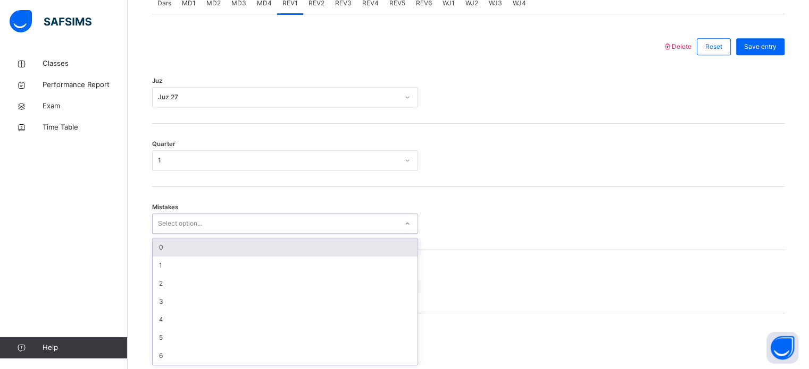
click at [158, 251] on div "0" at bounding box center [285, 248] width 265 height 18
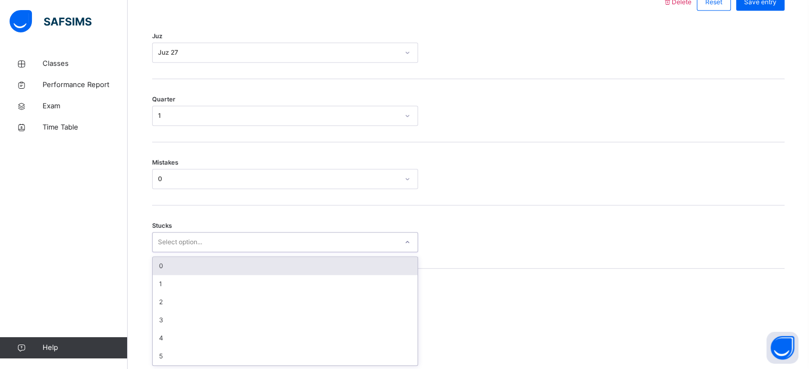
scroll to position [517, 0]
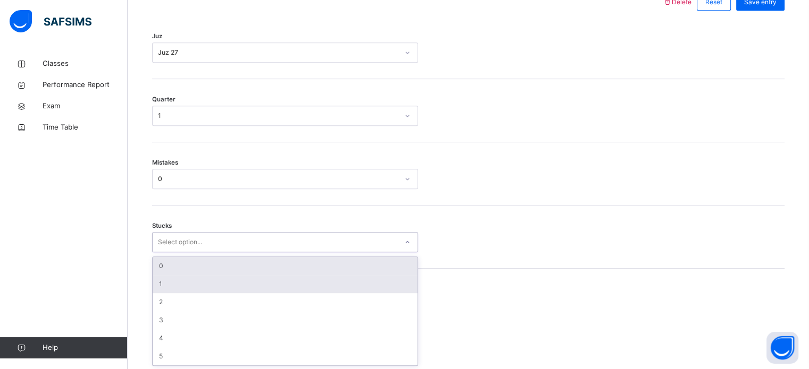
click at [156, 275] on div "1" at bounding box center [285, 284] width 265 height 18
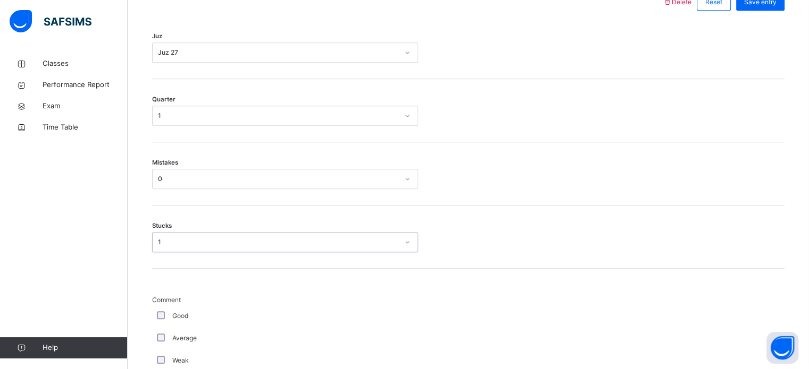
click at [158, 242] on div "1" at bounding box center [278, 243] width 240 height 10
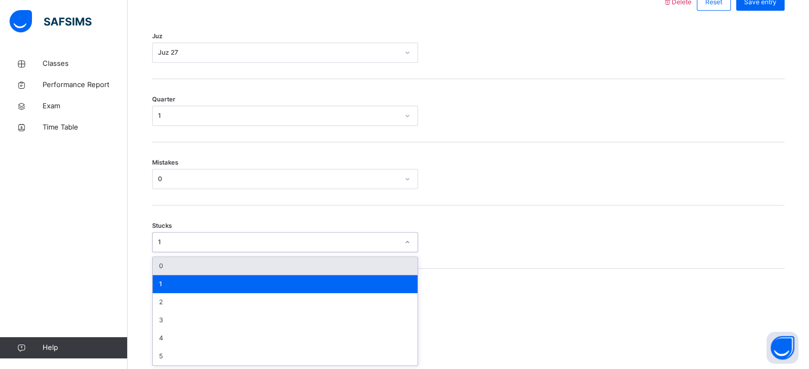
click at [164, 271] on div "0" at bounding box center [285, 266] width 265 height 18
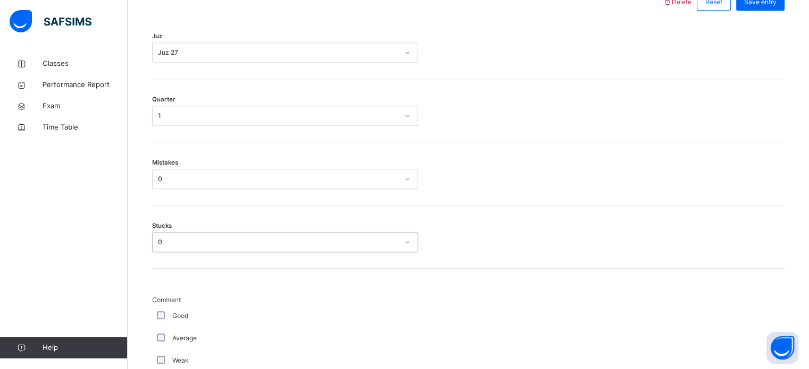
click at [634, 238] on div "Stucks option 0, selected. 0 results available. Select is focused ,type to refi…" at bounding box center [468, 242] width 632 height 20
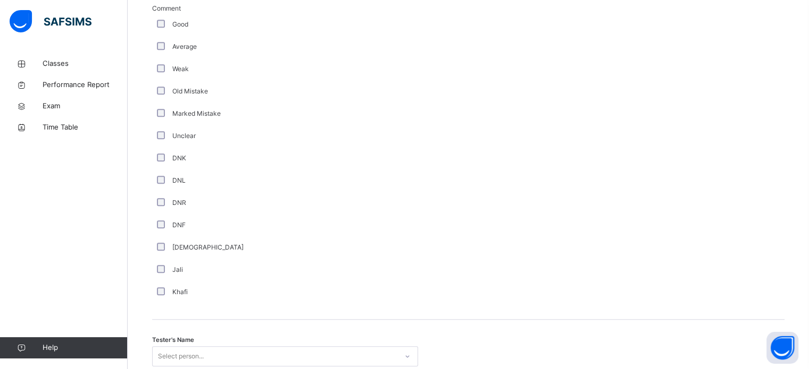
click at [170, 200] on div "DNR" at bounding box center [285, 203] width 260 height 10
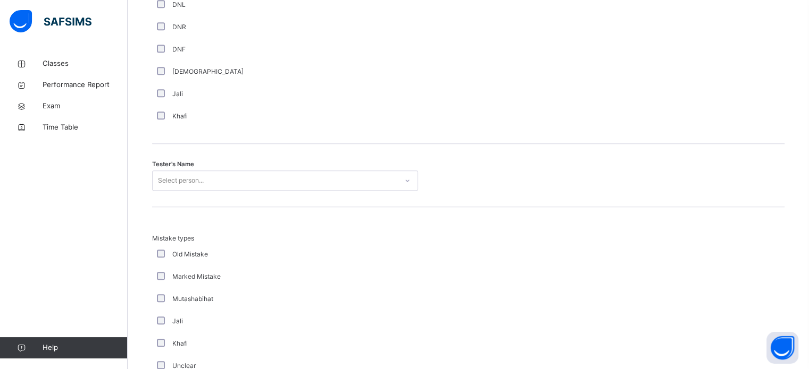
scroll to position [987, 0]
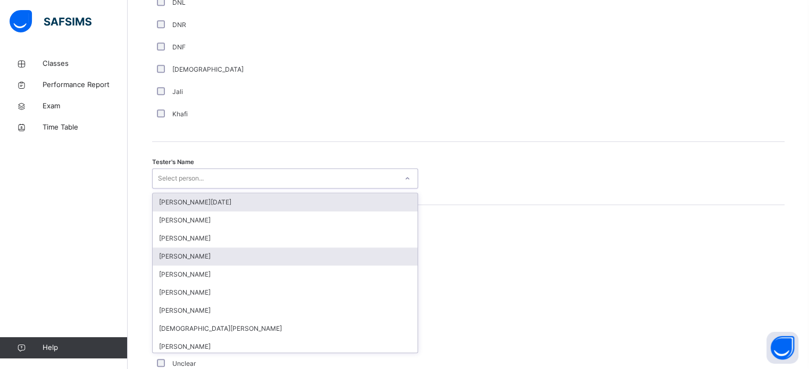
click at [177, 252] on div "[PERSON_NAME]" at bounding box center [285, 257] width 265 height 18
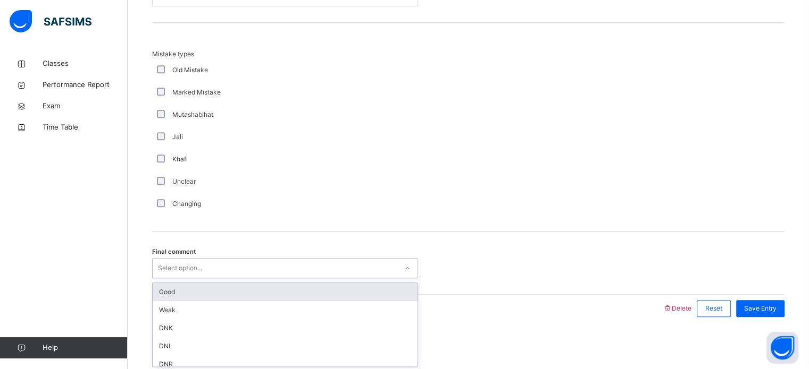
scroll to position [25, 0]
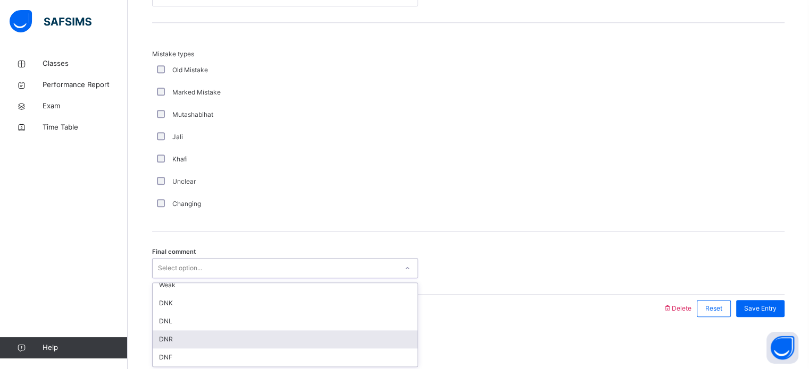
click at [162, 338] on div "DNR" at bounding box center [285, 340] width 265 height 18
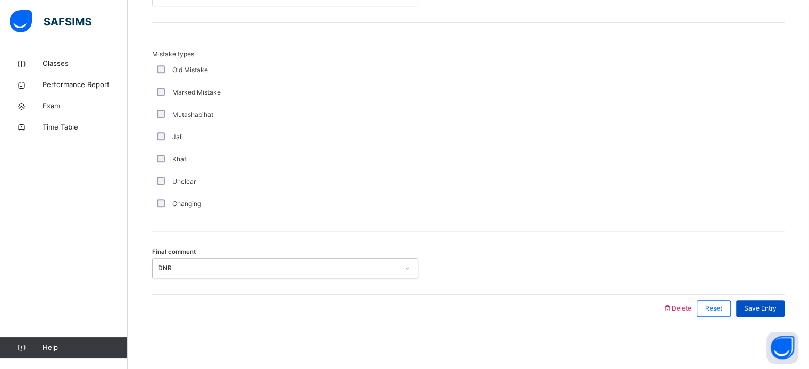
click at [769, 315] on div "Save Entry" at bounding box center [760, 308] width 48 height 17
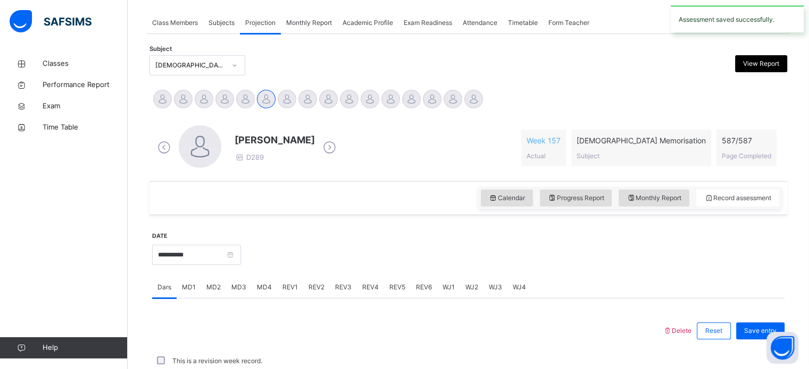
scroll to position [428, 0]
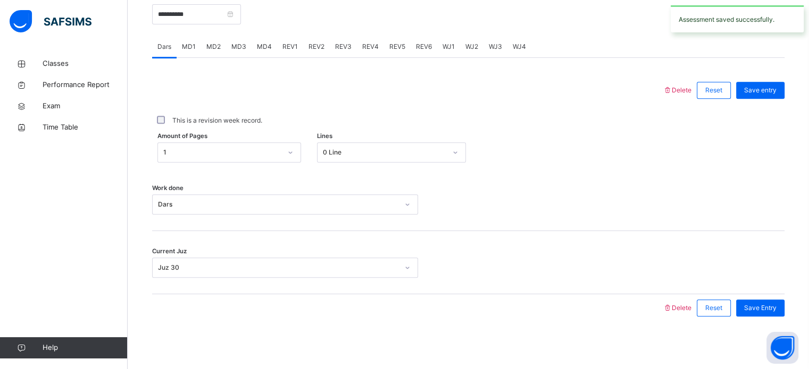
click at [315, 52] on div "REV2" at bounding box center [316, 46] width 27 height 21
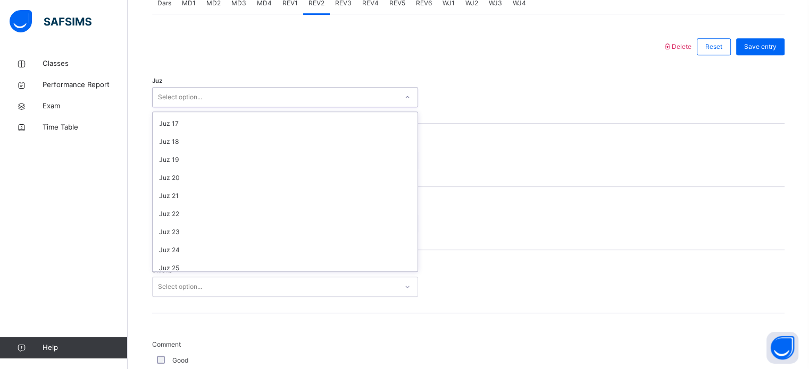
scroll to position [383, 0]
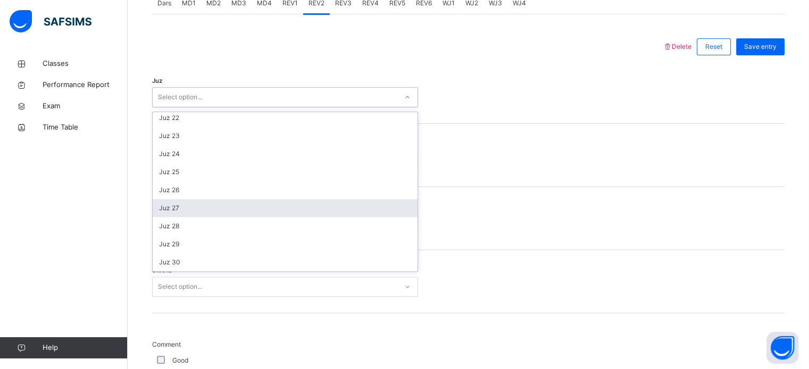
click at [203, 205] on div "Juz 27" at bounding box center [285, 208] width 265 height 18
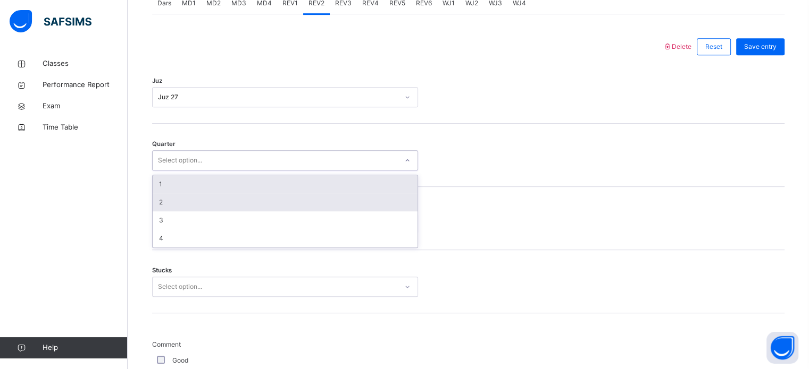
click at [228, 196] on div "2" at bounding box center [285, 203] width 265 height 18
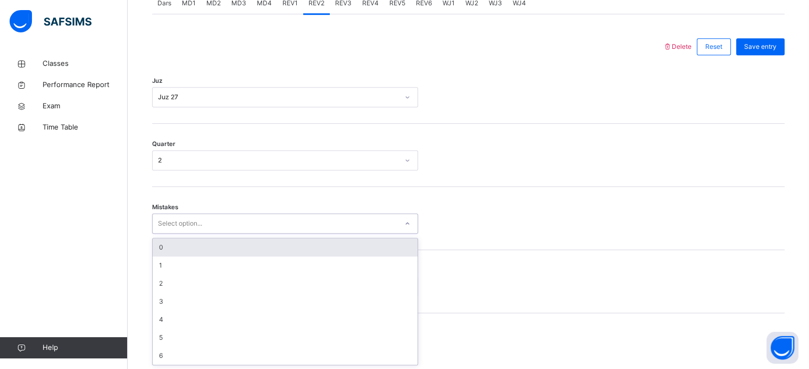
click at [249, 253] on div "0" at bounding box center [285, 248] width 265 height 18
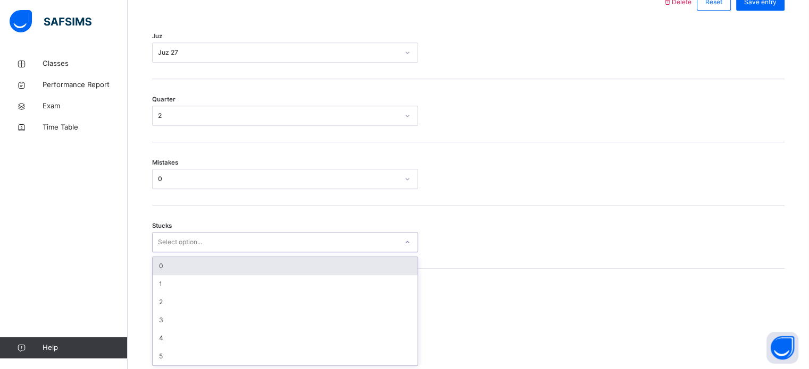
click at [251, 267] on div "0" at bounding box center [285, 266] width 265 height 18
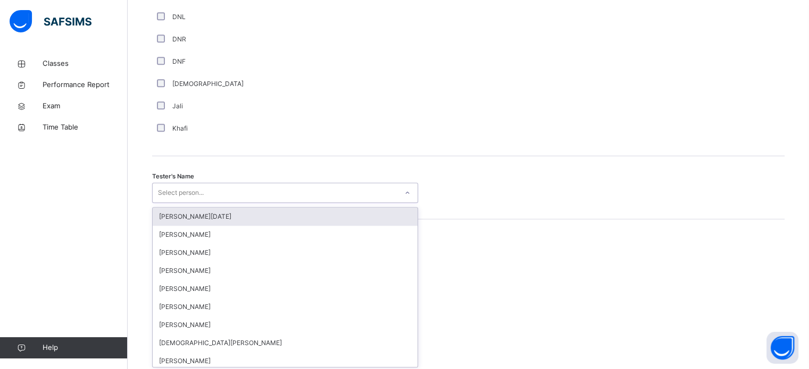
scroll to position [974, 0]
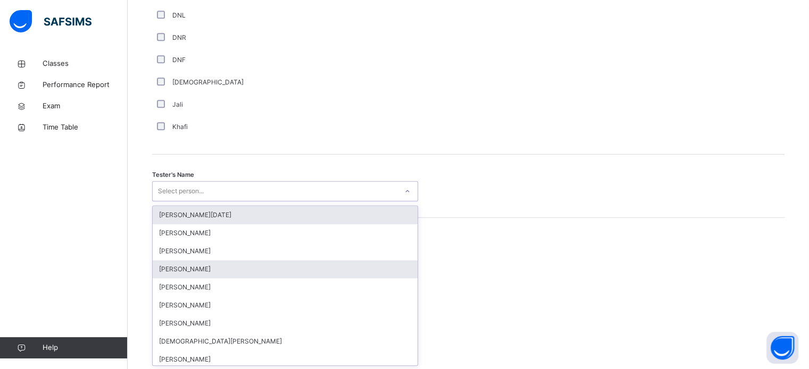
click at [323, 269] on div "[PERSON_NAME]" at bounding box center [285, 269] width 265 height 18
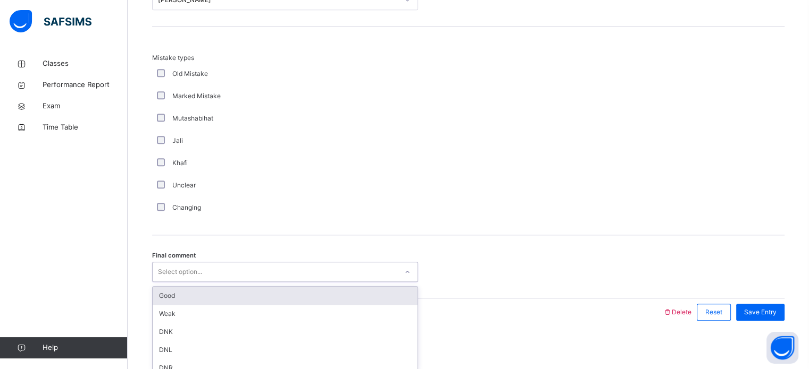
scroll to position [1169, 0]
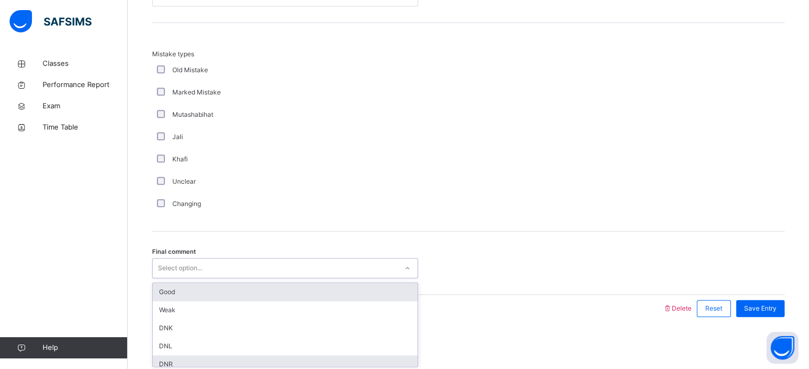
click at [206, 364] on div "DNR" at bounding box center [285, 365] width 265 height 18
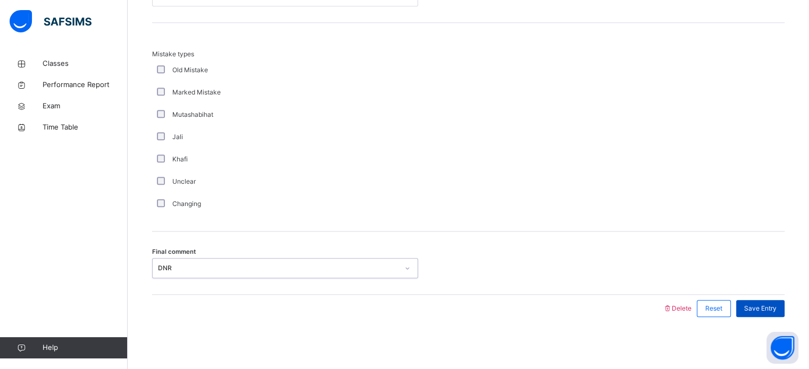
click at [775, 306] on span "Save Entry" at bounding box center [760, 309] width 32 height 10
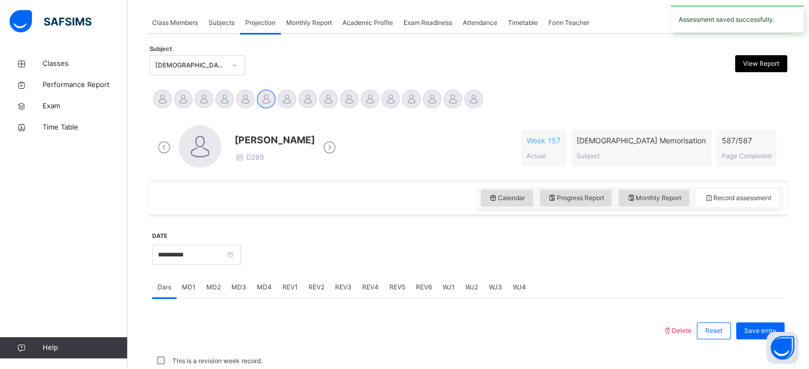
scroll to position [428, 0]
